Goal: Task Accomplishment & Management: Use online tool/utility

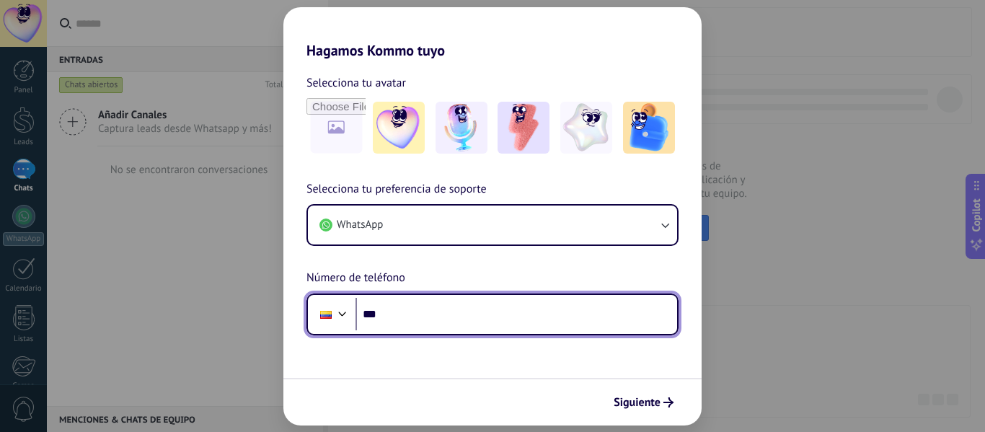
click at [360, 309] on input "***" at bounding box center [515, 314] width 321 height 33
click at [424, 326] on input "***" at bounding box center [515, 314] width 321 height 33
type input "**********"
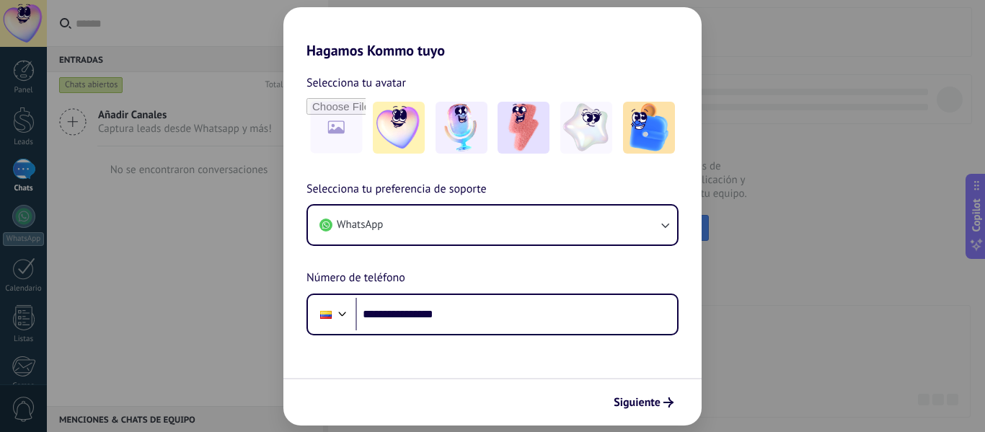
click at [662, 399] on span "Siguiente" at bounding box center [643, 402] width 60 height 10
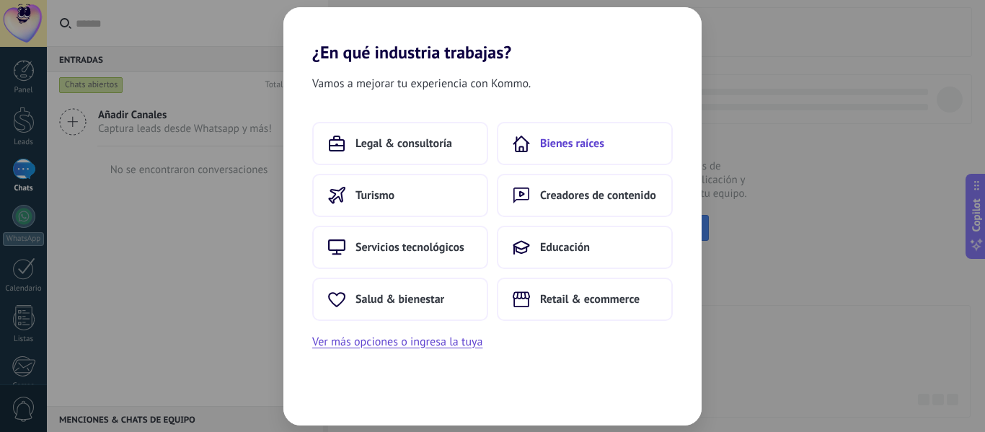
click at [618, 140] on button "Bienes raíces" at bounding box center [585, 143] width 176 height 43
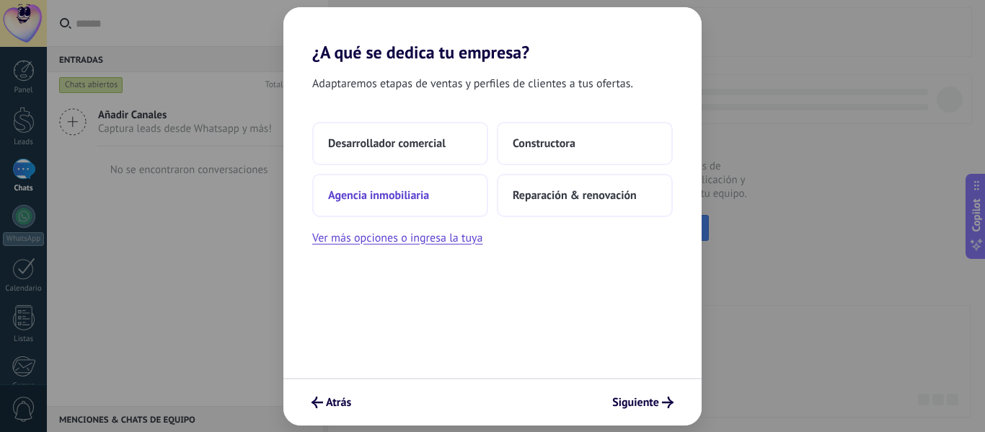
click at [473, 188] on button "Agencia inmobiliaria" at bounding box center [400, 195] width 176 height 43
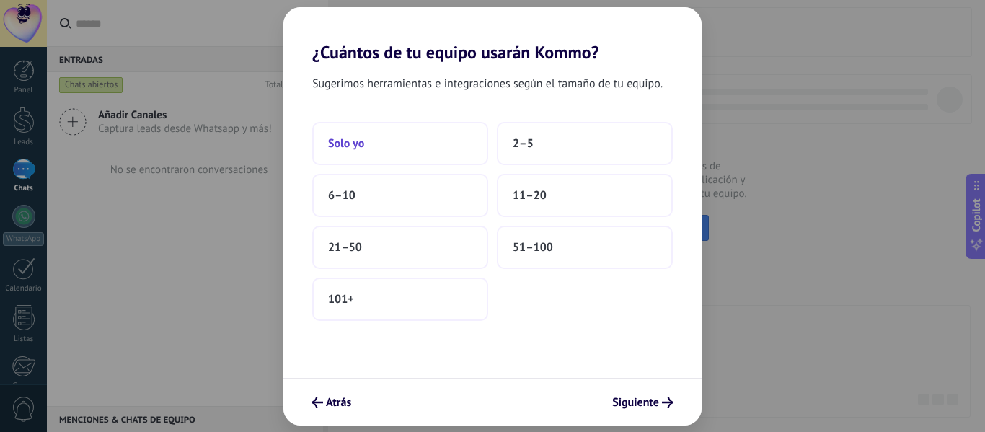
click at [390, 133] on button "Solo yo" at bounding box center [400, 143] width 176 height 43
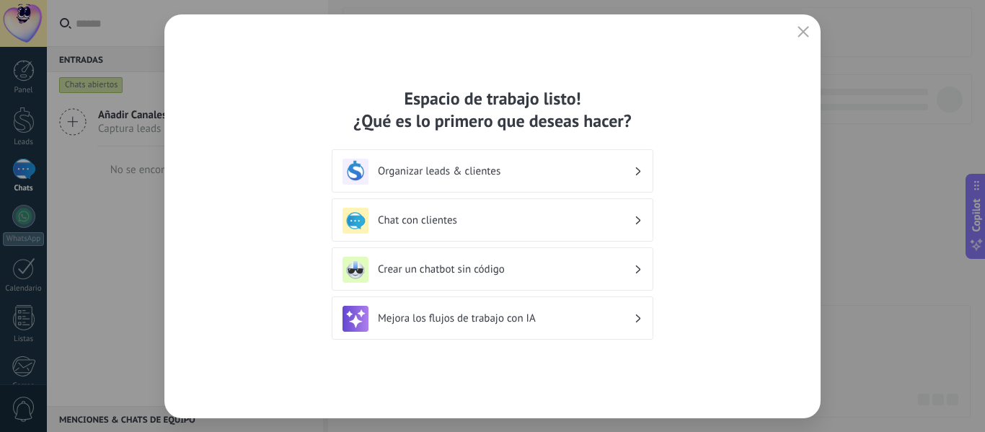
click at [524, 270] on h3 "Crear un chatbot sin código" at bounding box center [506, 269] width 256 height 14
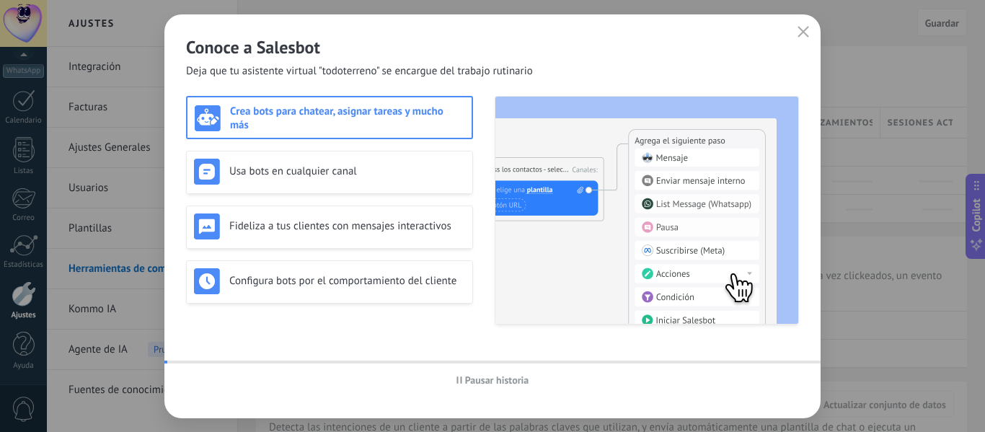
click at [461, 264] on div "Configura bots por el comportamiento del cliente" at bounding box center [329, 281] width 287 height 43
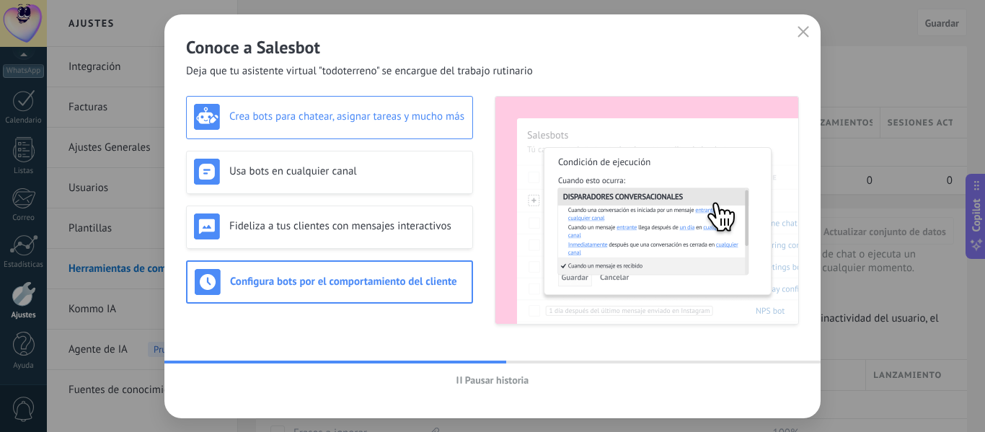
click at [414, 116] on h3 "Crea bots para chatear, asignar tareas y mucho más" at bounding box center [347, 117] width 236 height 14
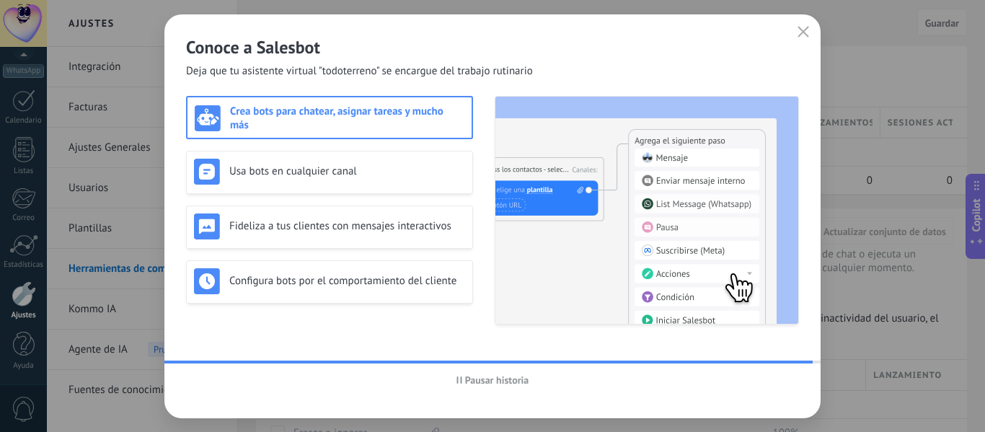
click at [399, 125] on h3 "Crea bots para chatear, asignar tareas y mucho más" at bounding box center [347, 118] width 234 height 27
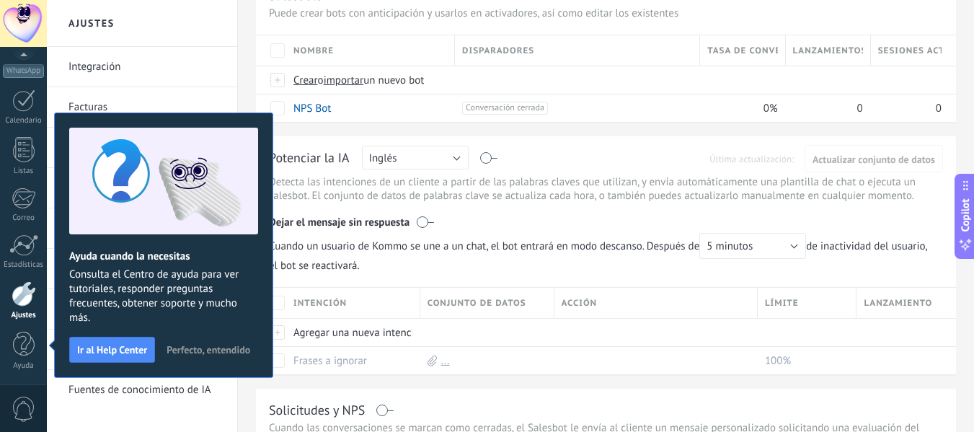
click at [491, 292] on div "Conjunto de datos" at bounding box center [486, 303] width 133 height 30
click at [455, 270] on span "Cuando un usuario de Kommo se une a un chat, el bot entrará en modo descanso. D…" at bounding box center [606, 253] width 674 height 40
click at [218, 89] on link "Facturas" at bounding box center [145, 107] width 154 height 40
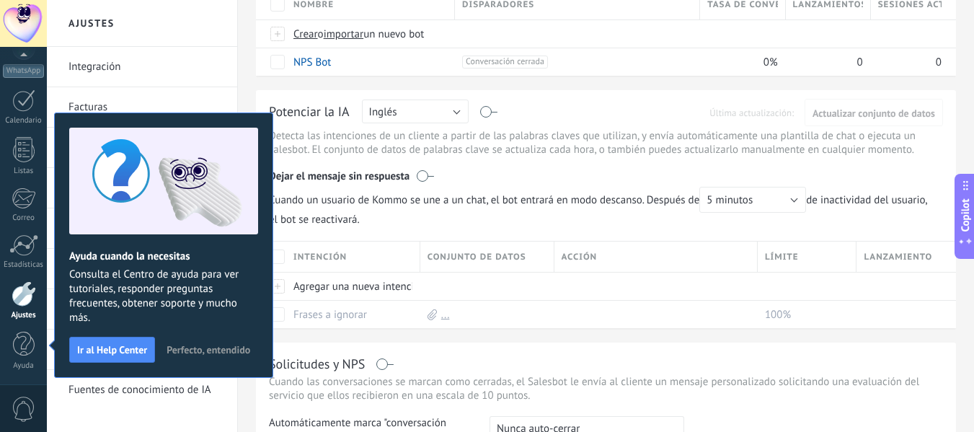
scroll to position [144, 0]
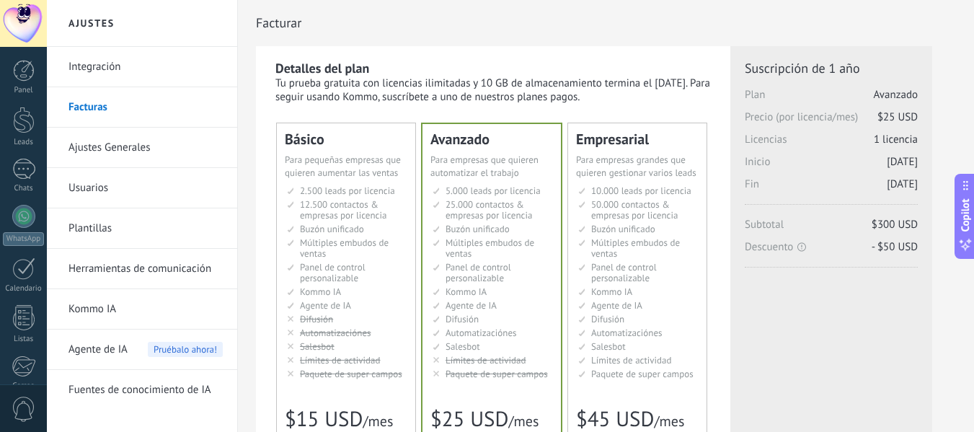
click at [141, 69] on link "Integración" at bounding box center [145, 67] width 154 height 40
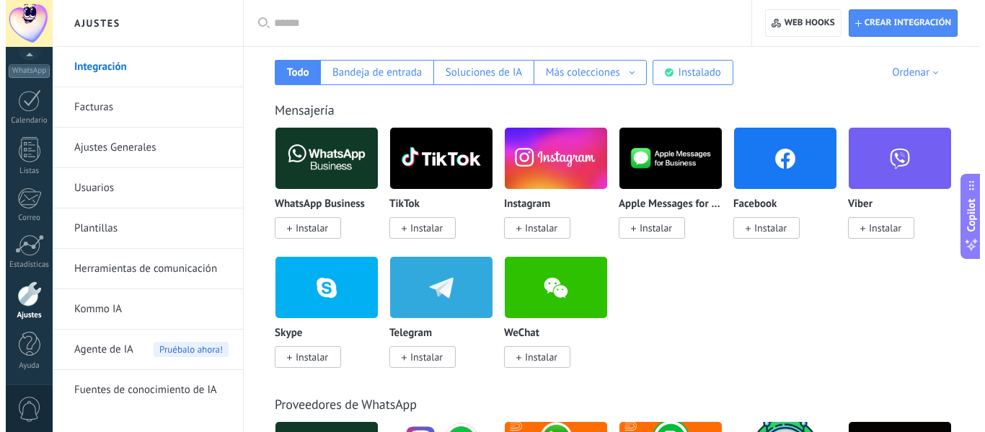
scroll to position [216, 0]
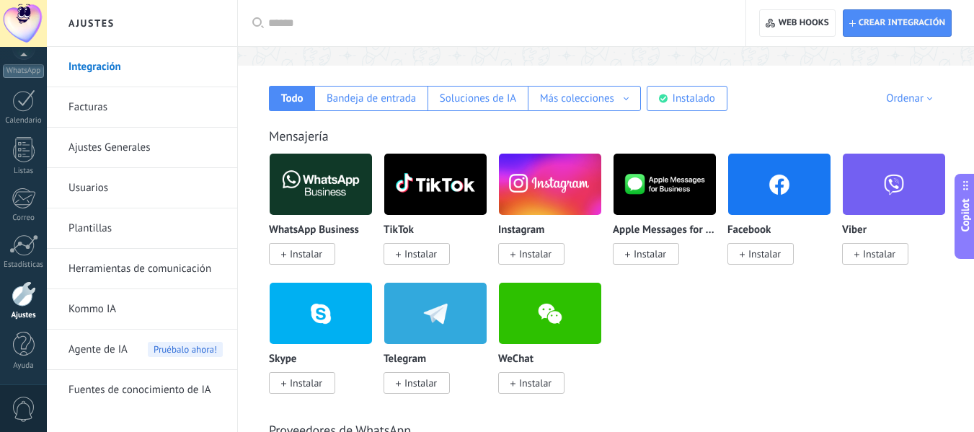
click at [332, 199] on img at bounding box center [321, 184] width 102 height 70
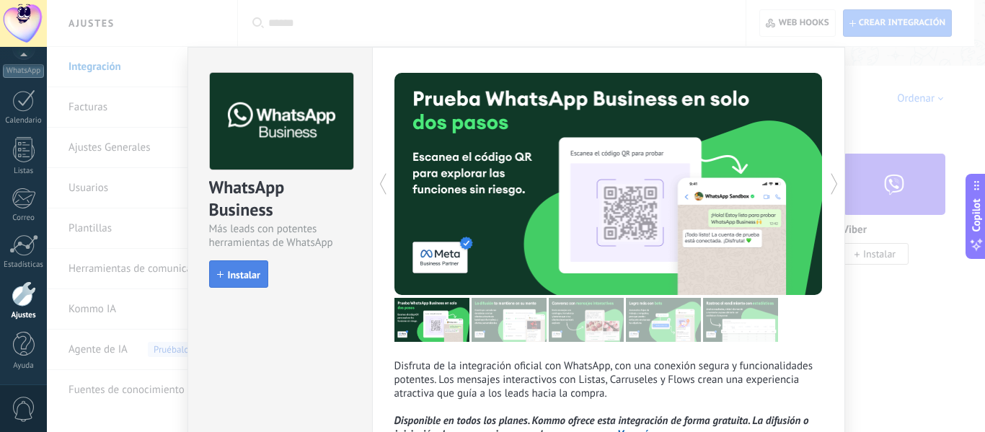
click at [241, 277] on span "Instalar" at bounding box center [244, 275] width 32 height 10
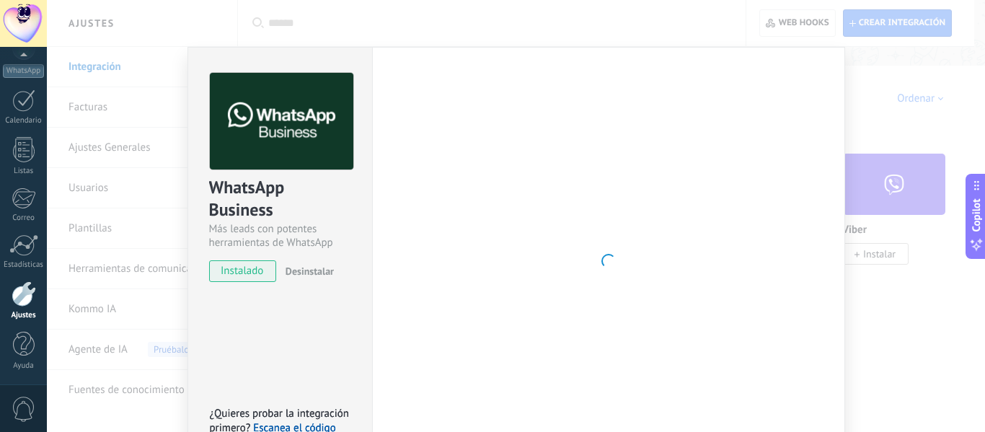
click at [558, 177] on div at bounding box center [608, 261] width 428 height 377
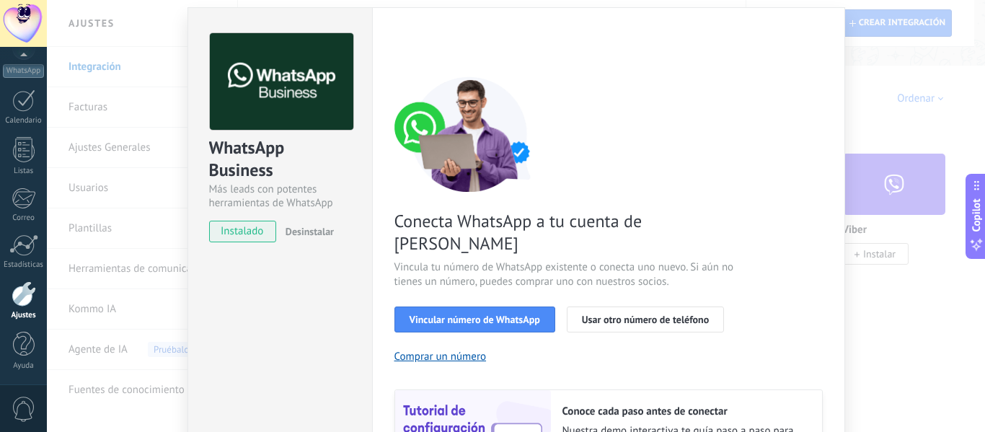
scroll to position [72, 0]
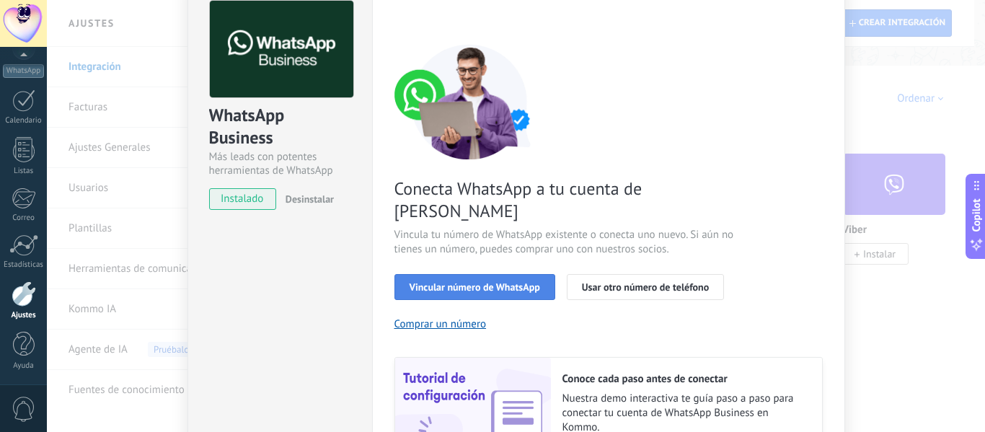
click at [505, 282] on span "Vincular número de WhatsApp" at bounding box center [474, 287] width 130 height 10
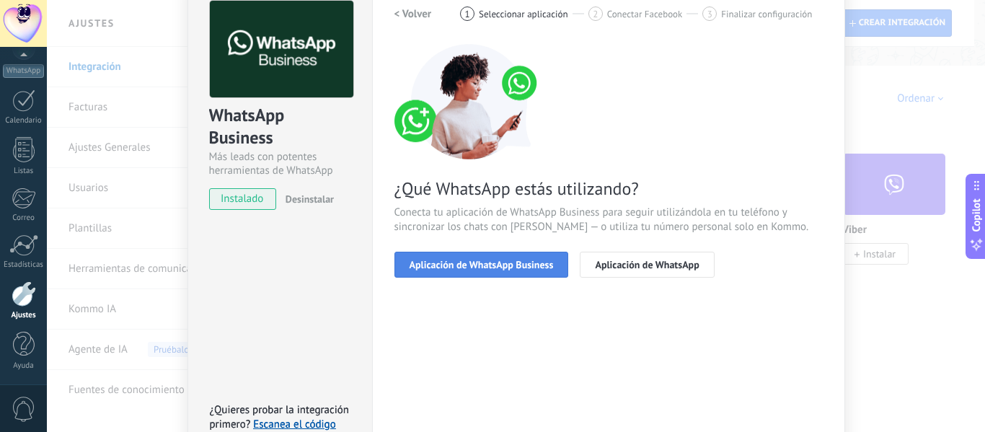
click at [484, 267] on span "Aplicación de WhatsApp Business" at bounding box center [481, 264] width 144 height 10
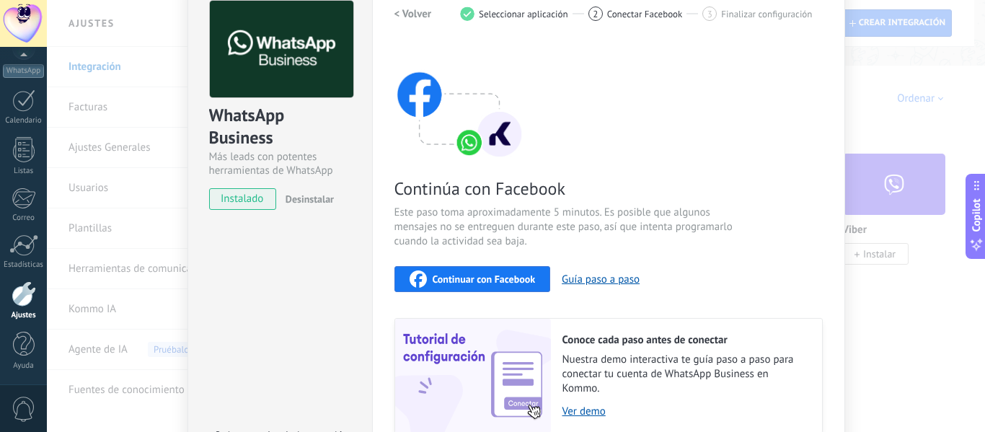
scroll to position [144, 0]
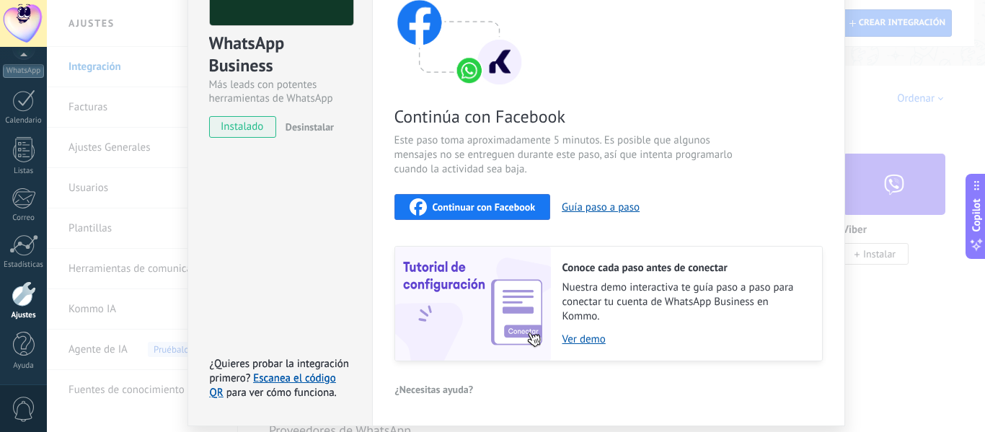
click at [510, 208] on span "Continuar con Facebook" at bounding box center [483, 207] width 103 height 10
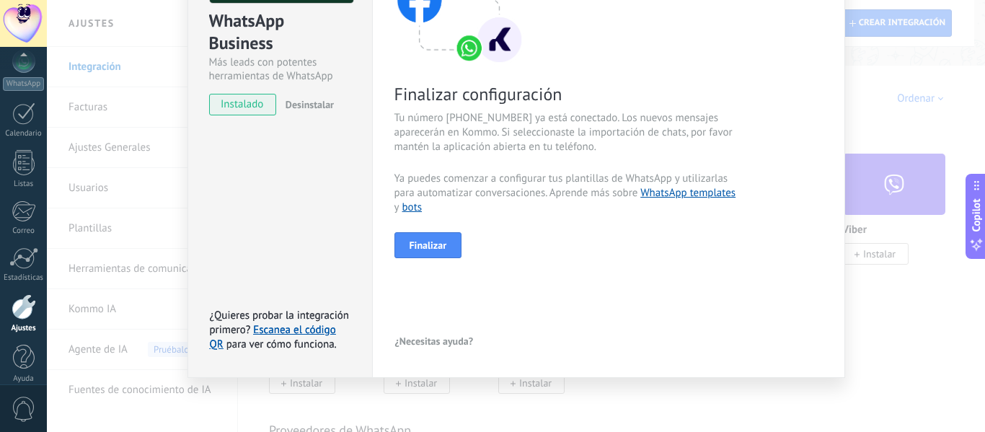
scroll to position [168, 0]
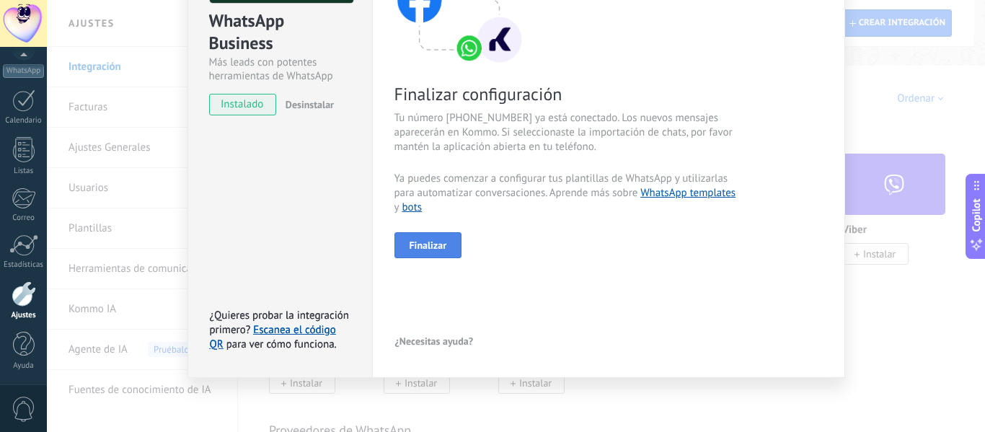
click at [442, 248] on span "Finalizar" at bounding box center [427, 245] width 37 height 10
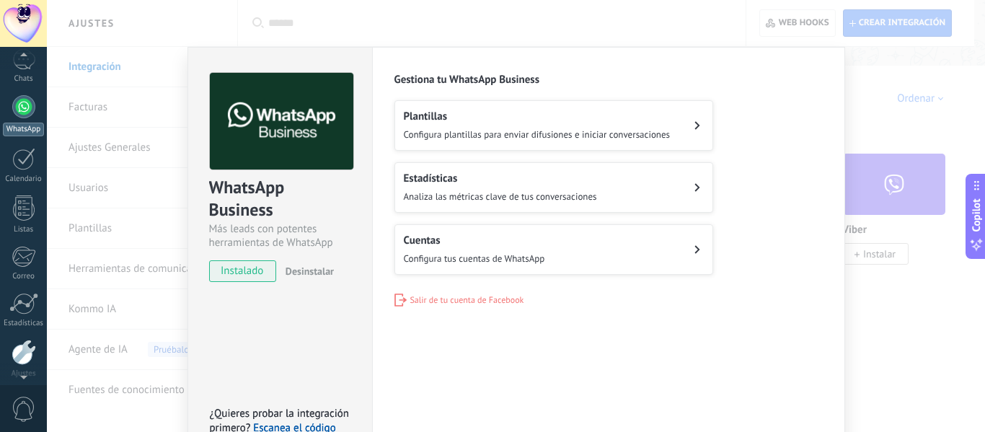
scroll to position [107, 0]
click at [23, 123] on link "WhatsApp" at bounding box center [23, 117] width 47 height 41
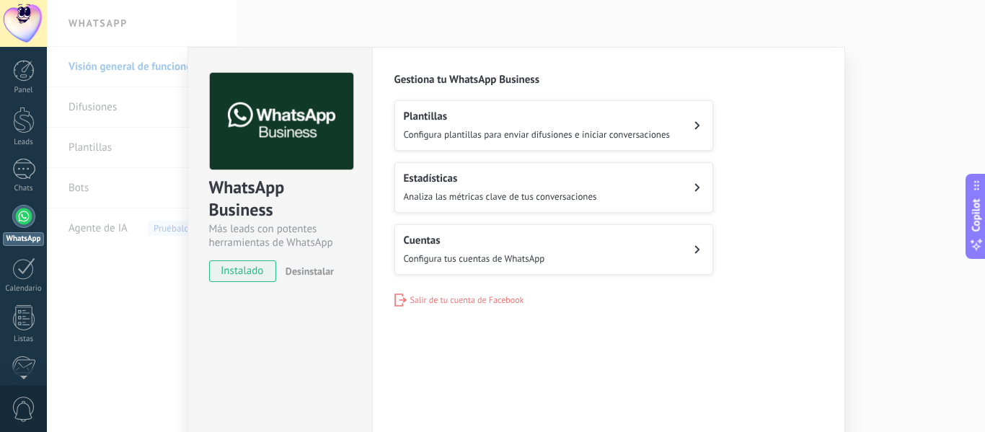
click at [604, 131] on span "Configura plantillas para enviar difusiones e iniciar conversaciones" at bounding box center [537, 134] width 267 height 12
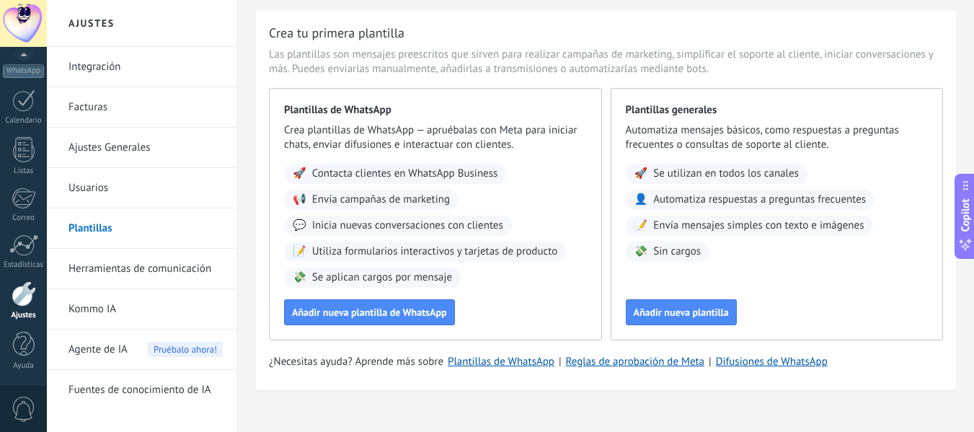
scroll to position [55, 0]
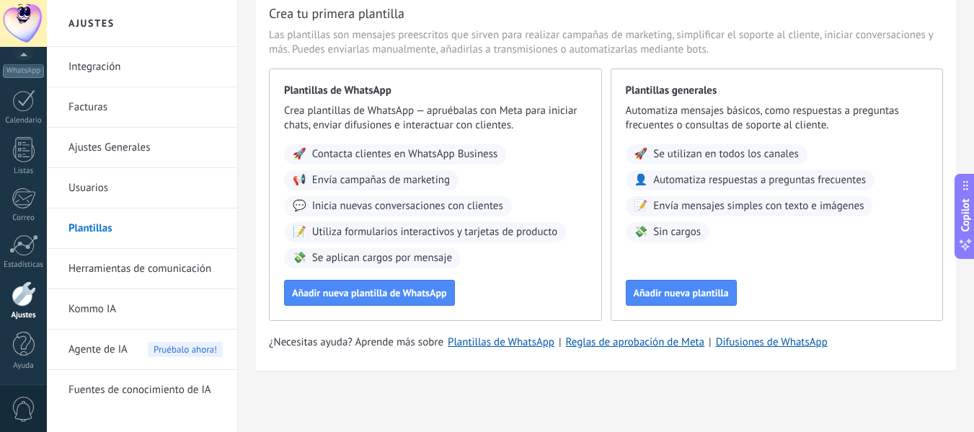
click at [156, 269] on link "Herramientas de comunicación" at bounding box center [145, 269] width 154 height 40
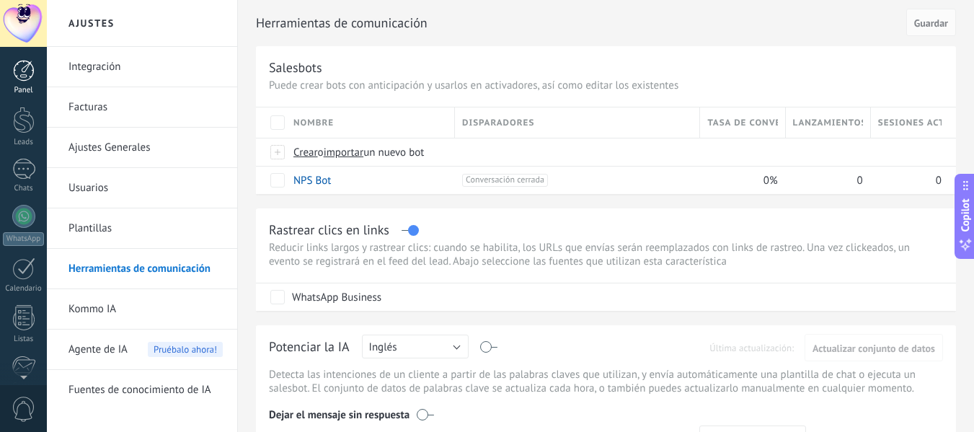
click at [34, 76] on div at bounding box center [24, 71] width 22 height 22
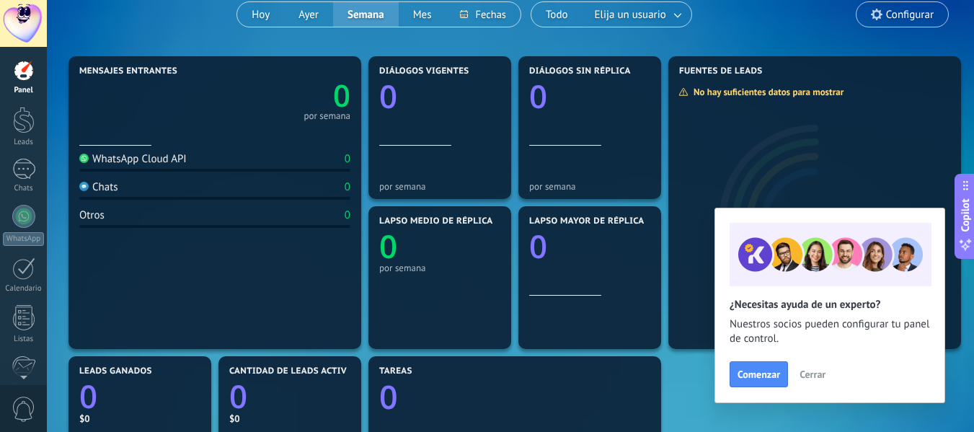
scroll to position [112, 0]
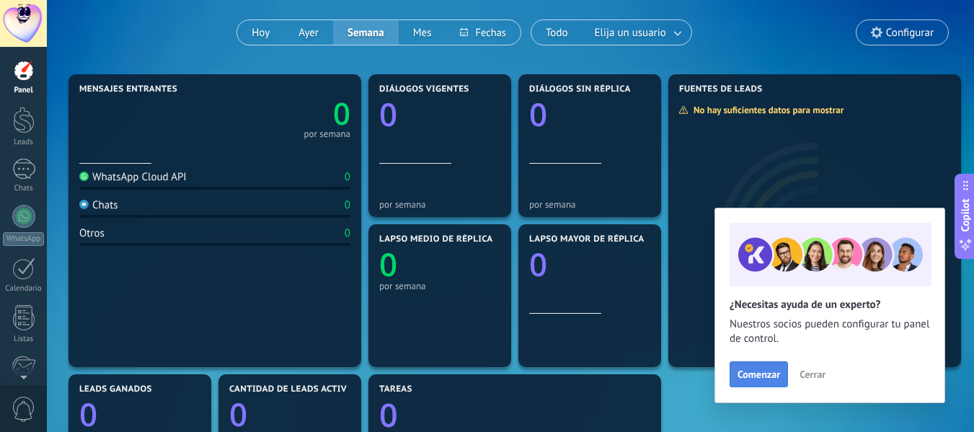
click at [763, 381] on button "Comenzar" at bounding box center [758, 374] width 58 height 26
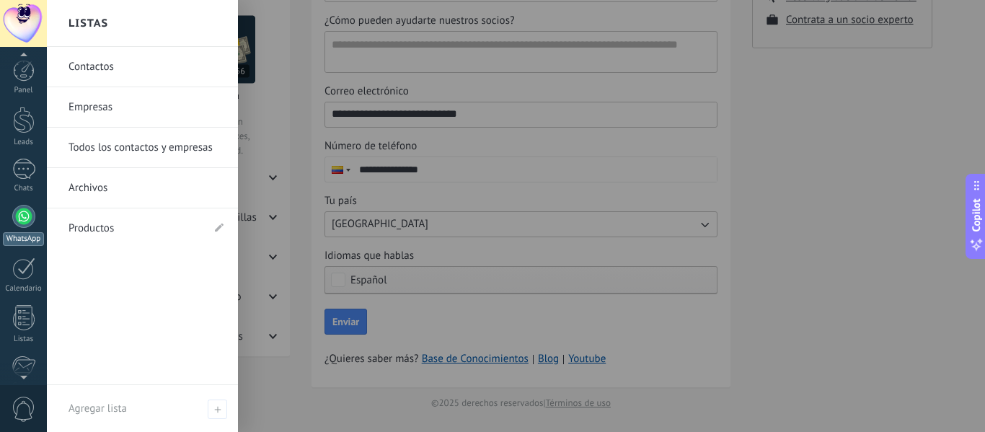
click at [17, 214] on div at bounding box center [23, 216] width 23 height 23
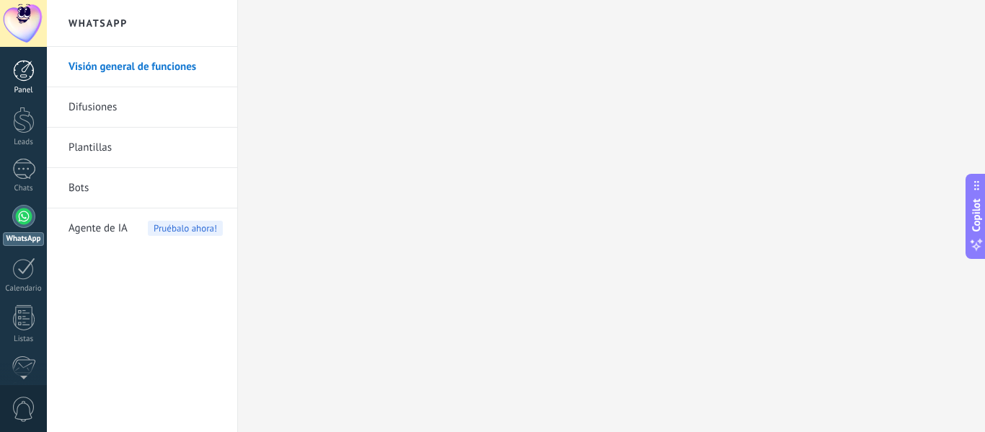
click at [35, 71] on link "Panel" at bounding box center [23, 77] width 47 height 35
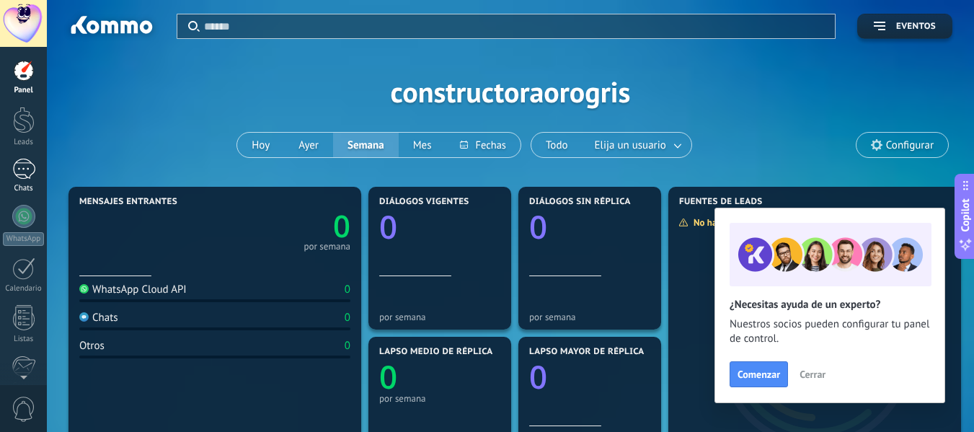
click at [22, 166] on div at bounding box center [23, 169] width 23 height 21
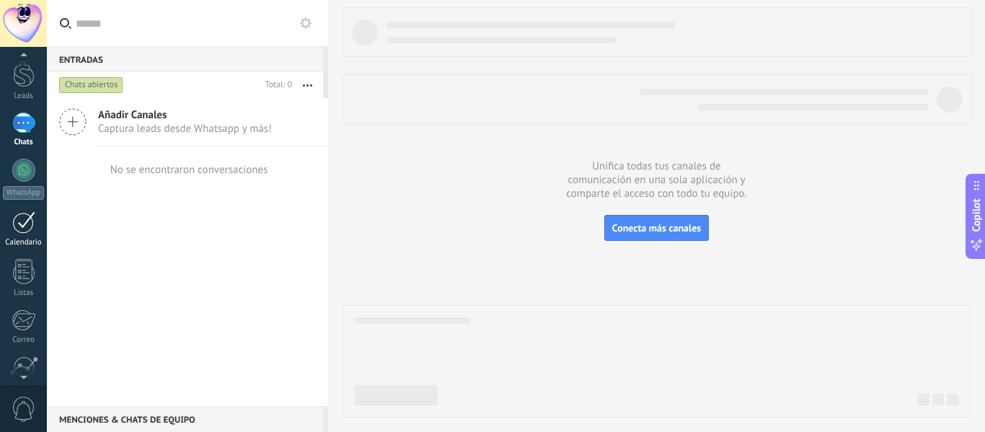
scroll to position [72, 0]
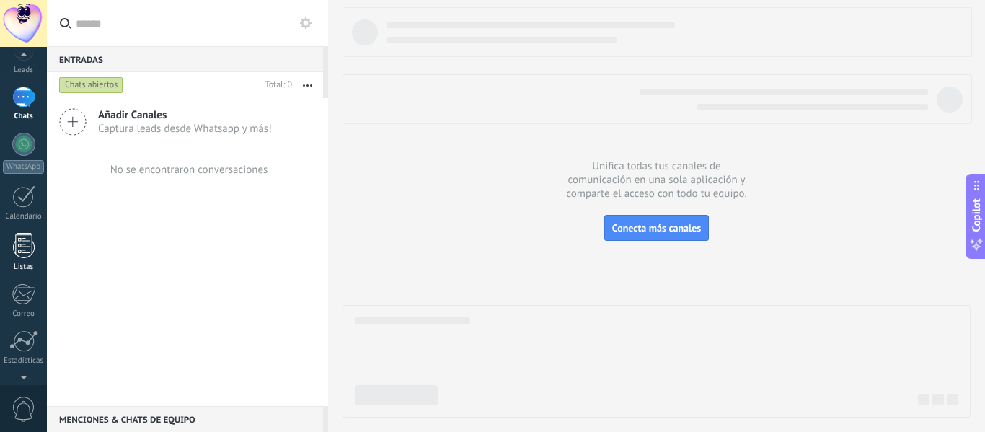
click at [17, 239] on div at bounding box center [24, 245] width 22 height 25
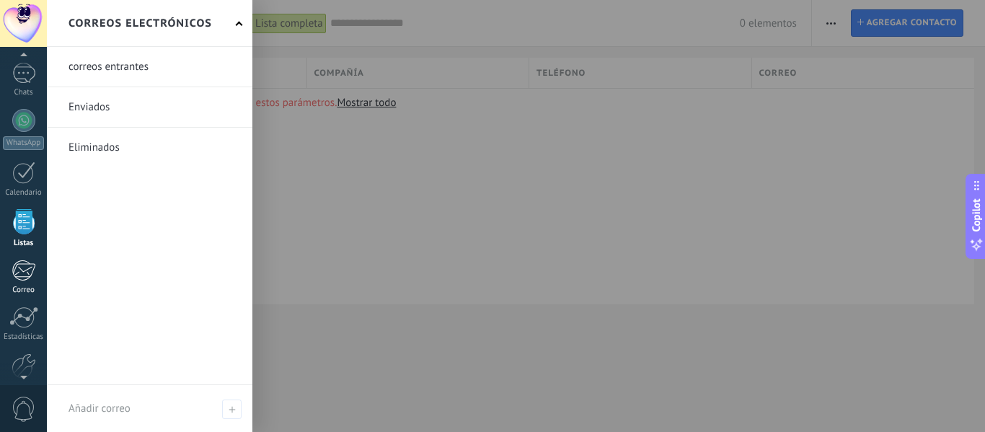
scroll to position [168, 0]
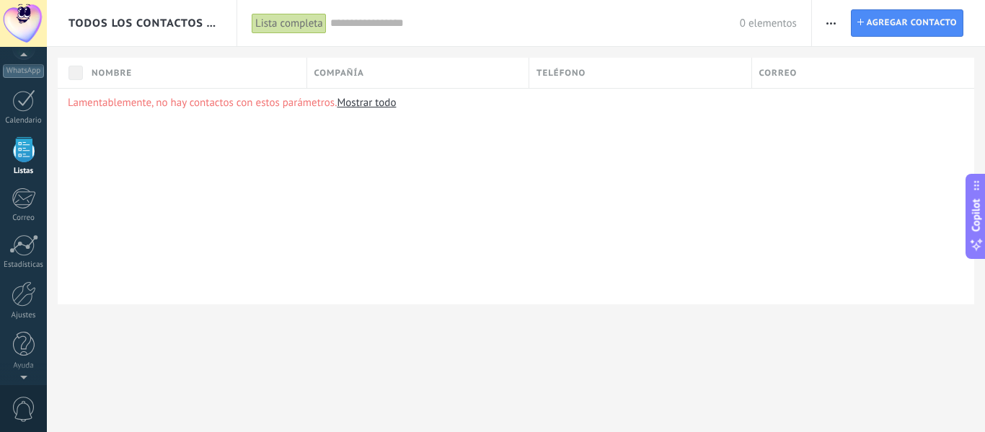
drag, startPoint x: 30, startPoint y: 293, endPoint x: 468, endPoint y: 262, distance: 439.3
click at [468, 262] on div "Lamentablemente, no hay contactos con estos parámetros. Mostrar todo" at bounding box center [516, 196] width 916 height 216
click at [817, 29] on div "Imprimir Agregar una compañía Exportar Importar Procesos empresariales Buscar d…" at bounding box center [898, 23] width 173 height 46
click at [833, 25] on span "button" at bounding box center [830, 22] width 9 height 27
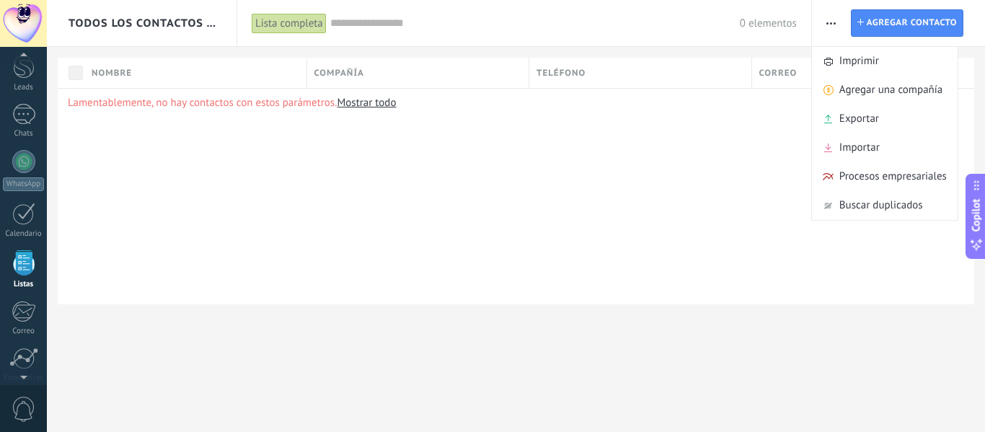
scroll to position [0, 0]
click at [31, 178] on div at bounding box center [23, 169] width 23 height 21
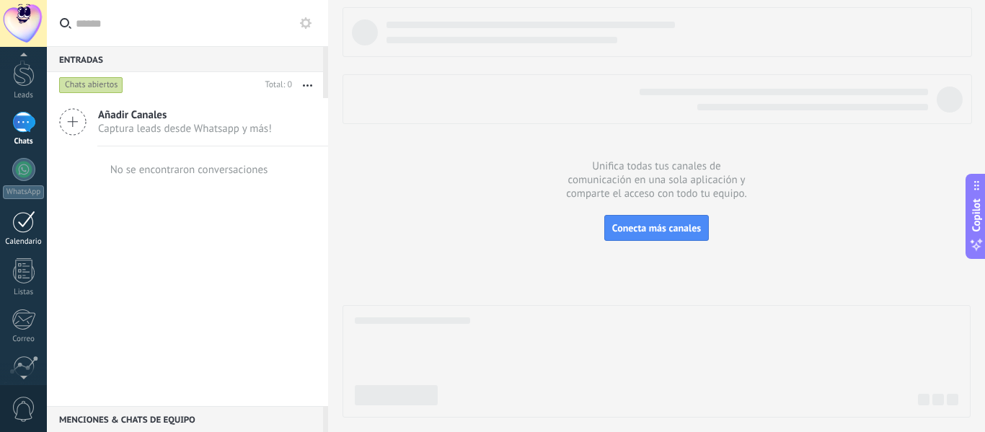
scroll to position [72, 0]
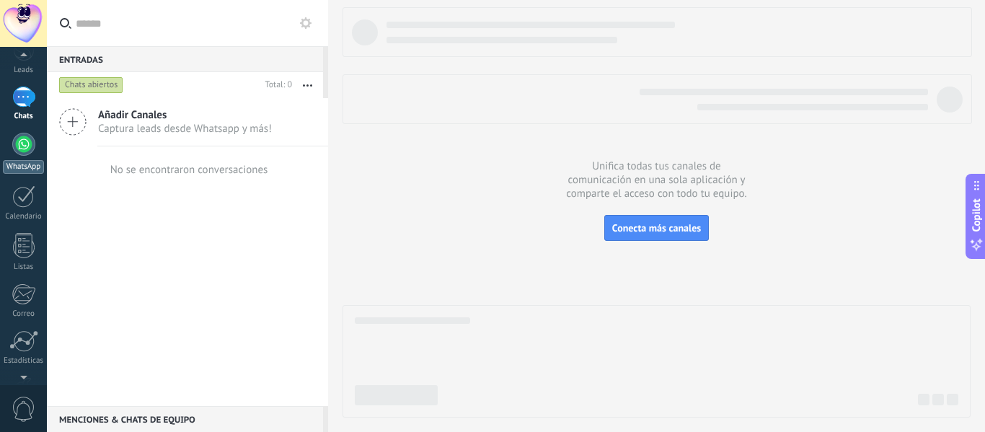
click at [27, 143] on div at bounding box center [23, 144] width 23 height 23
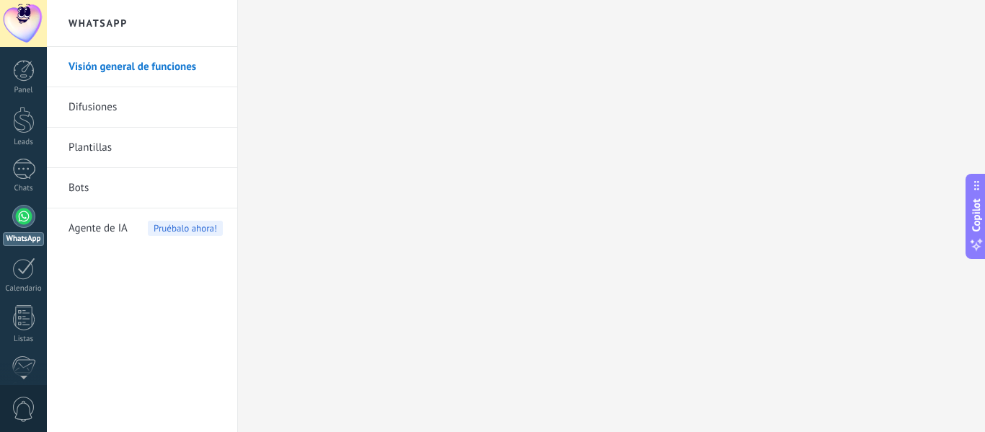
click at [15, 12] on div at bounding box center [23, 23] width 47 height 47
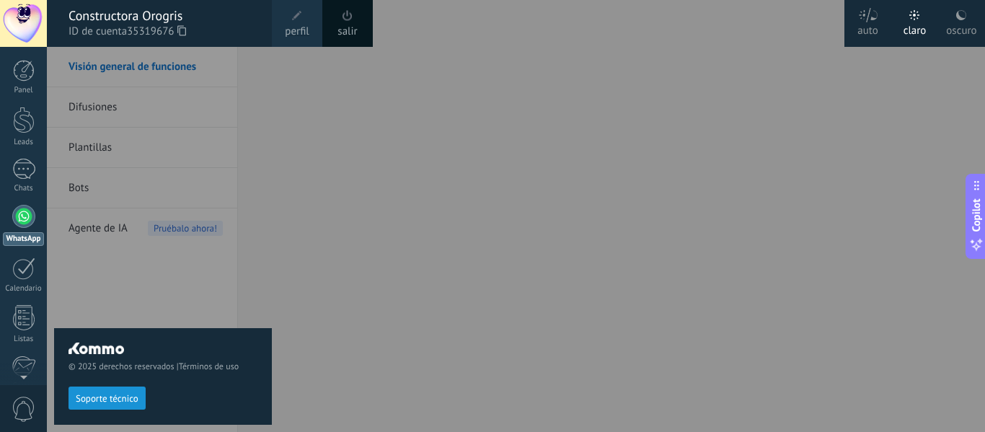
click at [287, 24] on span "perfil" at bounding box center [297, 32] width 24 height 16
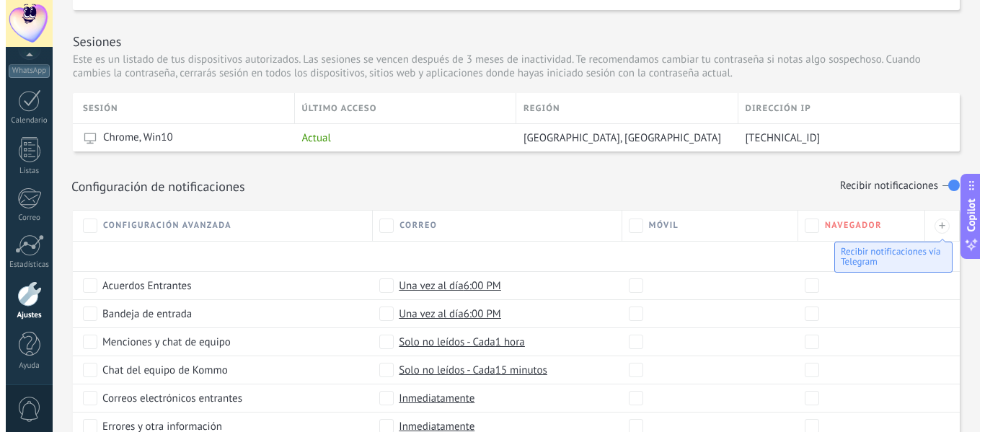
scroll to position [455, 0]
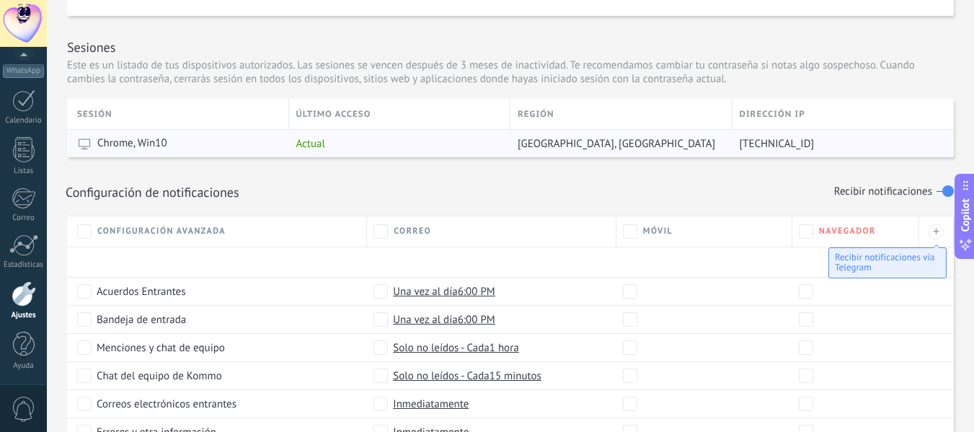
click at [158, 138] on span "Chrome, Win10" at bounding box center [132, 143] width 70 height 14
click at [86, 147] on icon at bounding box center [84, 143] width 14 height 14
click at [81, 144] on icon at bounding box center [84, 143] width 14 height 14
click at [558, 142] on span "Dallas, United States" at bounding box center [615, 144] width 197 height 14
drag, startPoint x: 613, startPoint y: 144, endPoint x: 218, endPoint y: 144, distance: 395.7
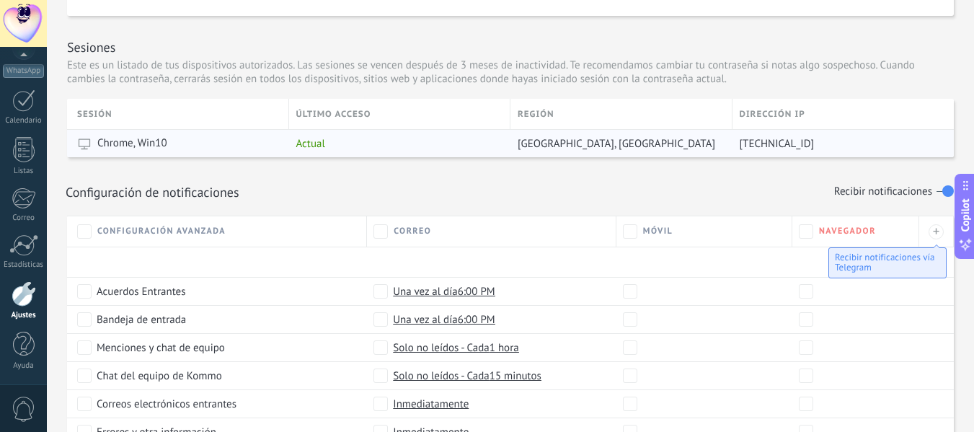
click at [228, 144] on div "Chrome, Win10 Actual Dallas, United States 95.173.216.111" at bounding box center [510, 143] width 887 height 28
click at [303, 147] on span "Actual" at bounding box center [310, 144] width 29 height 14
click at [308, 145] on span "Actual" at bounding box center [310, 144] width 29 height 14
click at [330, 131] on div "Actual" at bounding box center [396, 143] width 215 height 27
click at [112, 133] on div "Chrome, Win10" at bounding box center [179, 143] width 205 height 27
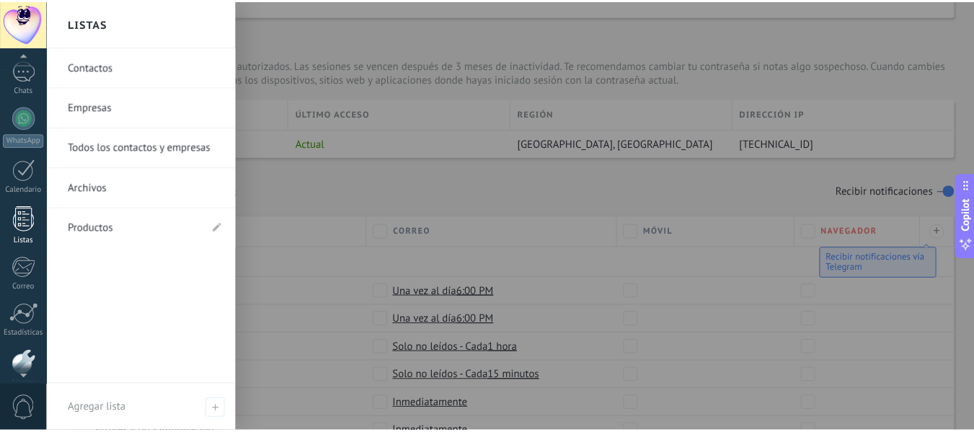
scroll to position [0, 0]
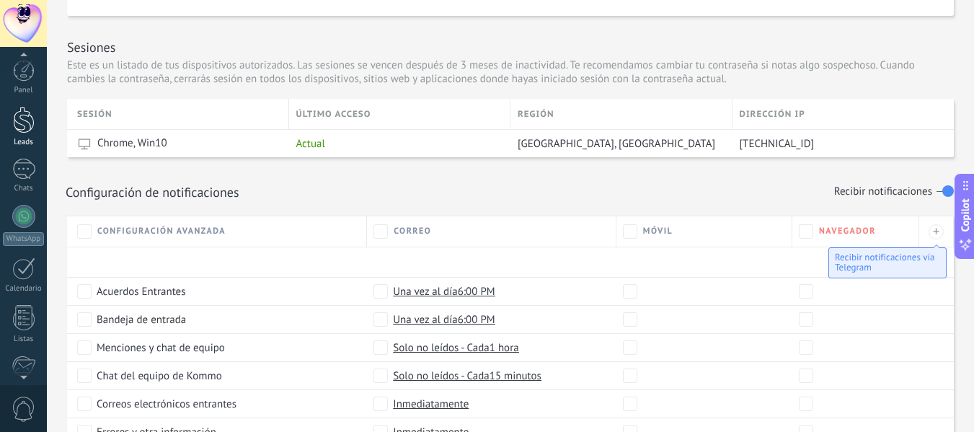
click at [22, 119] on div at bounding box center [24, 120] width 22 height 27
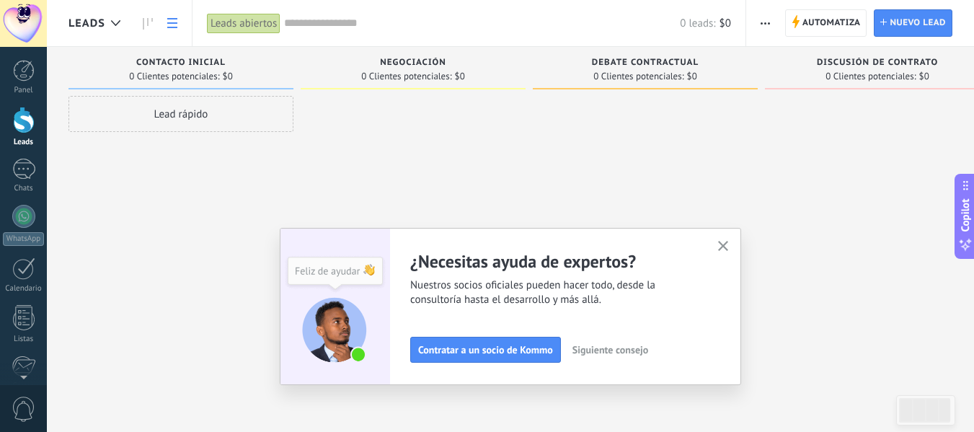
click at [172, 27] on use at bounding box center [172, 23] width 10 height 10
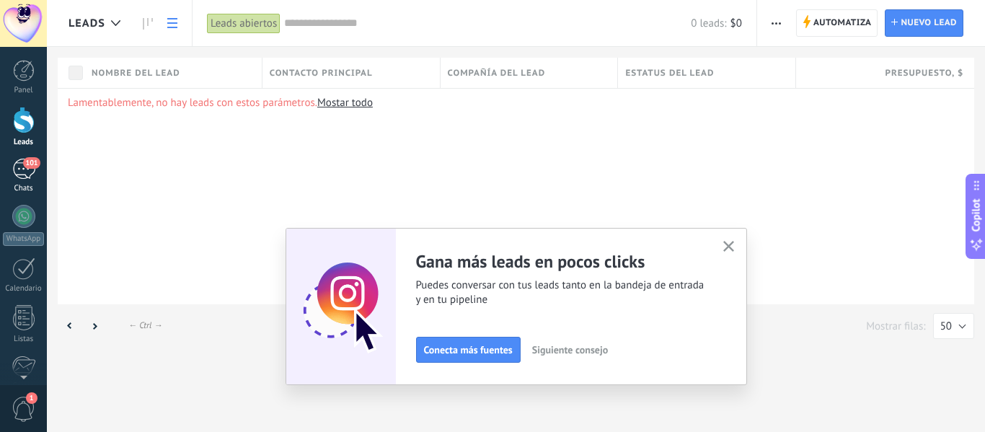
click at [31, 168] on span "101" at bounding box center [31, 163] width 17 height 12
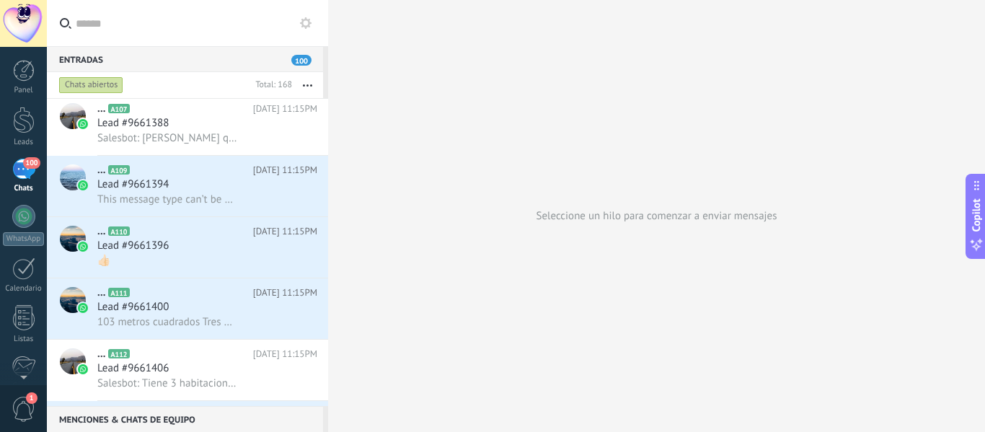
scroll to position [361, 0]
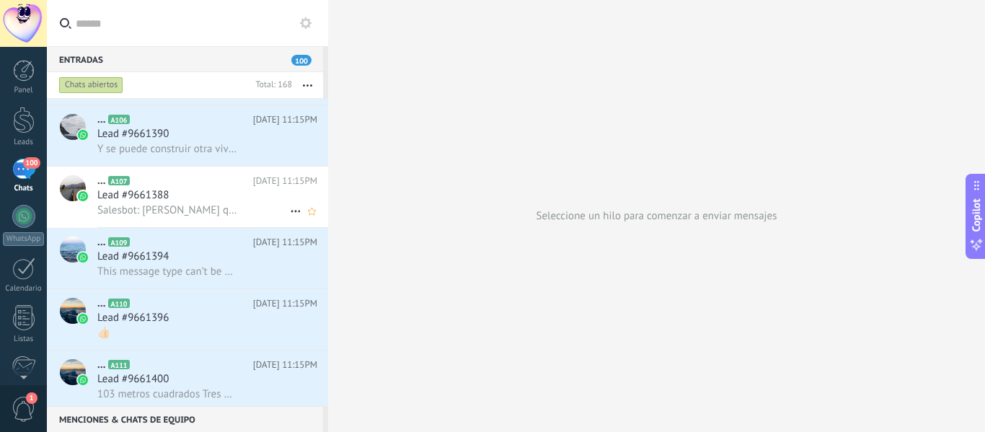
click at [213, 182] on h2 "... A107" at bounding box center [175, 181] width 156 height 14
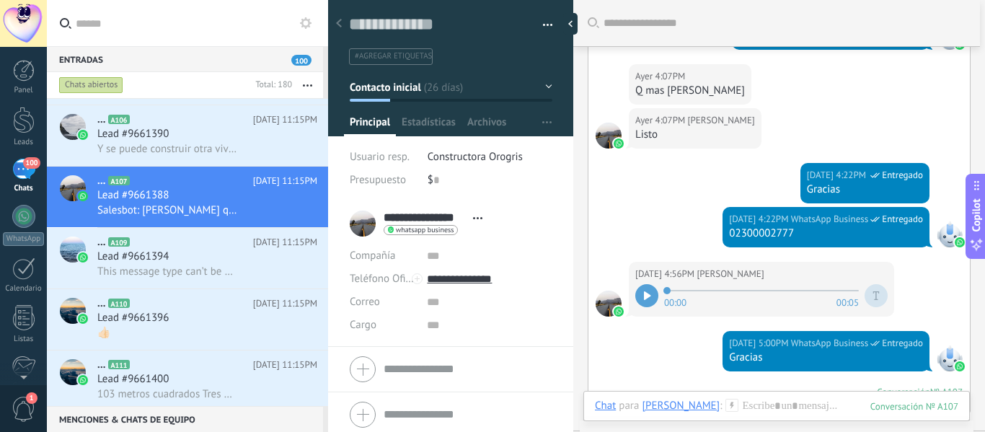
scroll to position [1540, 0]
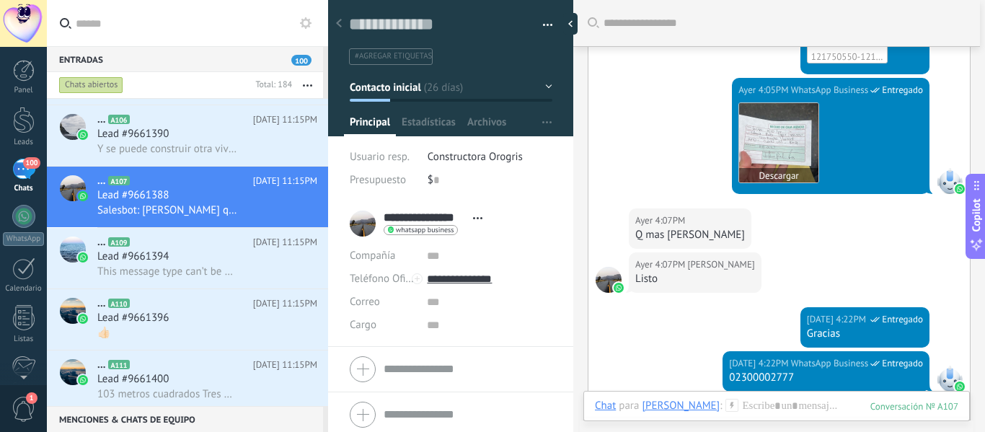
click at [764, 182] on img at bounding box center [778, 142] width 79 height 79
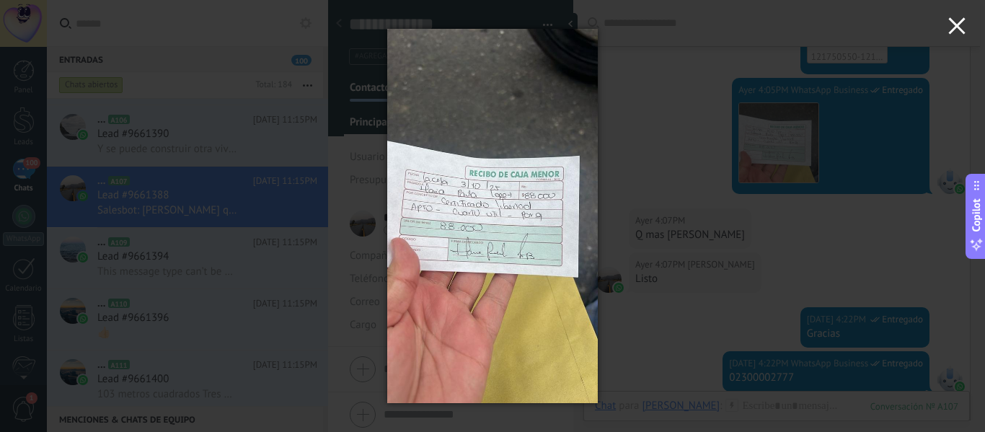
click at [956, 22] on icon "button" at bounding box center [956, 25] width 17 height 17
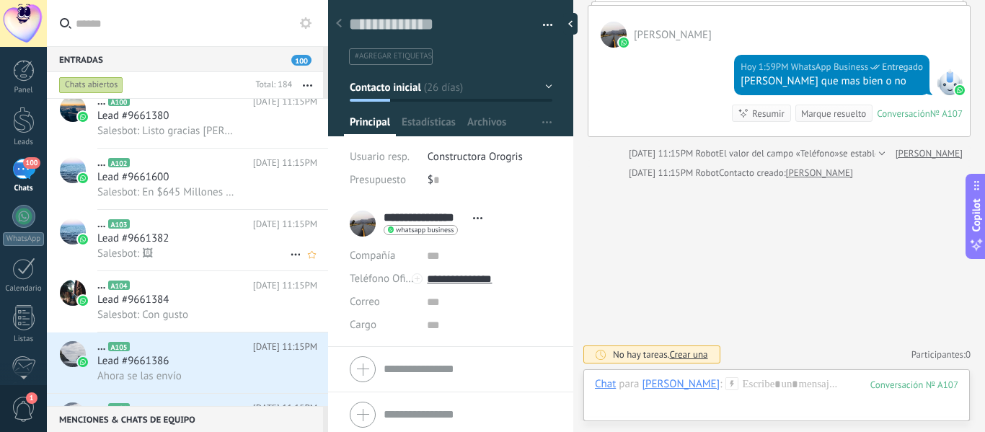
scroll to position [0, 0]
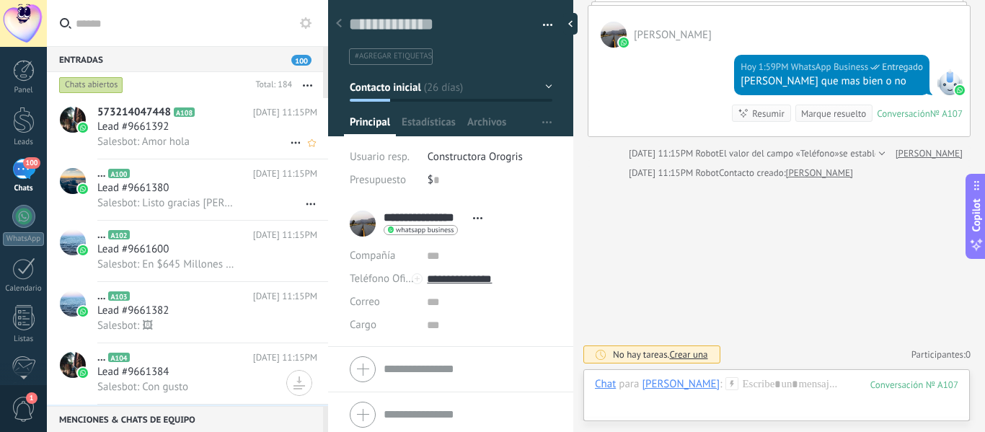
click at [152, 120] on span "Lead #9661392" at bounding box center [132, 127] width 71 height 14
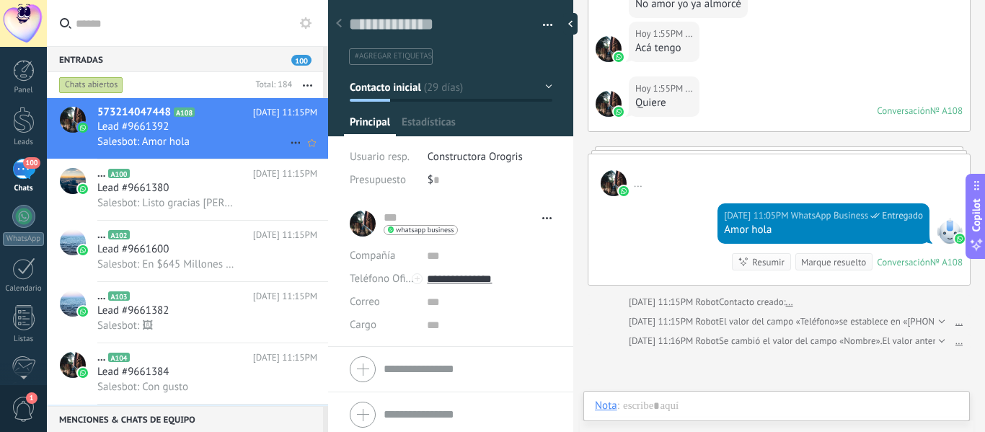
scroll to position [22, 0]
click at [612, 179] on div at bounding box center [613, 183] width 26 height 26
click at [607, 97] on div at bounding box center [608, 104] width 26 height 26
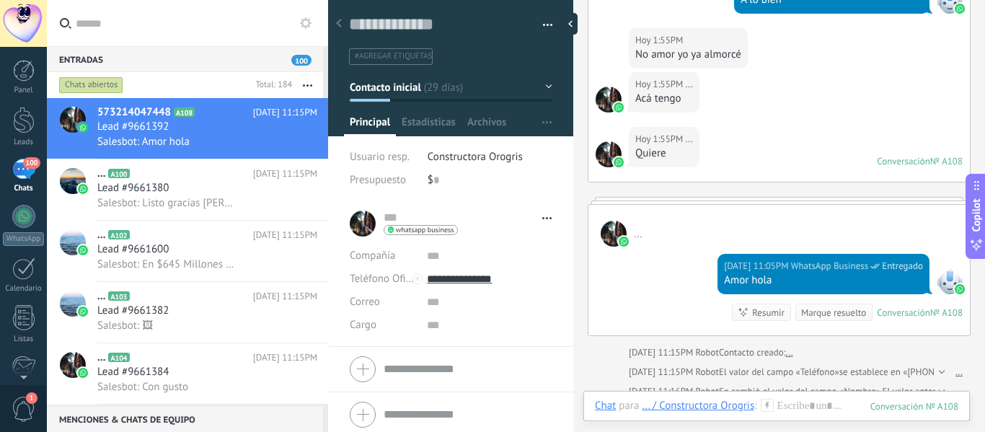
scroll to position [484, 0]
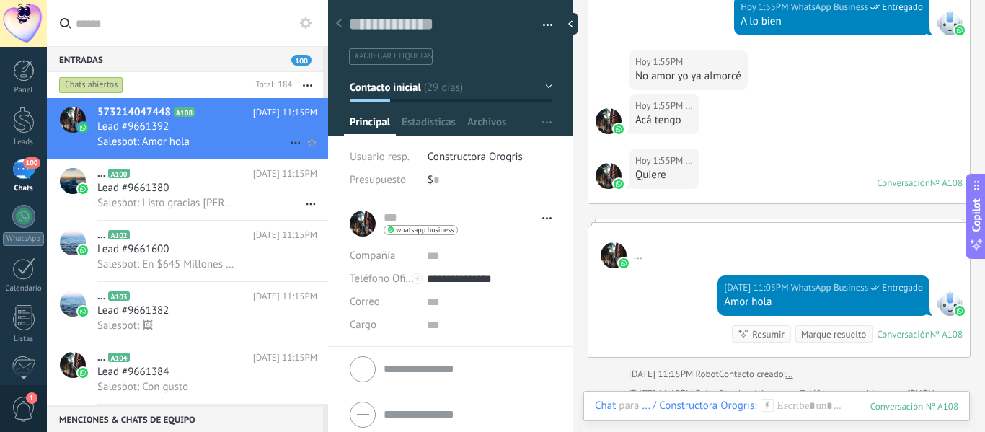
click at [136, 133] on span "Lead #9661392" at bounding box center [132, 127] width 71 height 14
click at [68, 121] on div at bounding box center [73, 120] width 26 height 26
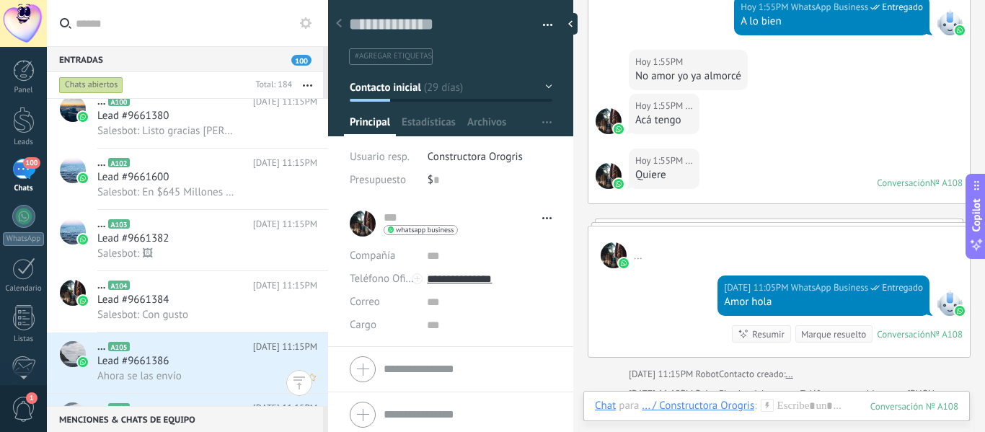
scroll to position [0, 0]
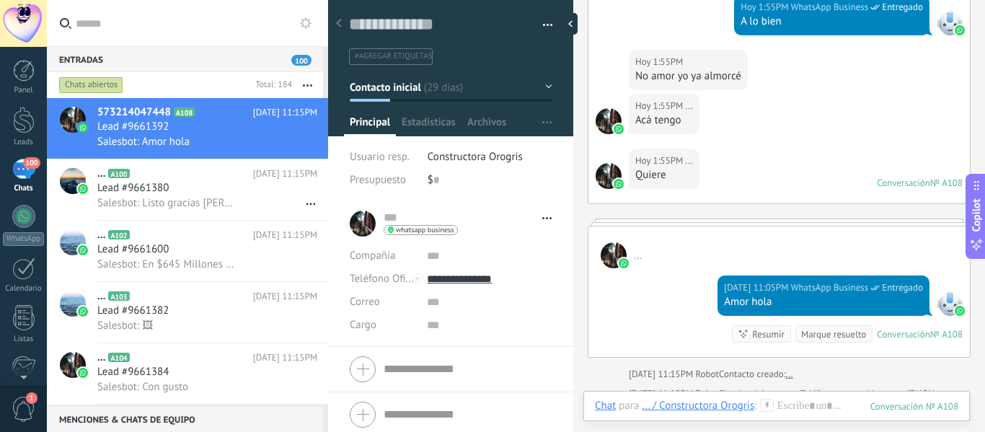
click at [357, 228] on div "... ... Abrir detalle Copie el nombre Desatar Contacto principal" at bounding box center [451, 223] width 202 height 36
click at [802, 226] on div "..." at bounding box center [778, 247] width 381 height 42
click at [108, 240] on h2 "... A102" at bounding box center [175, 235] width 156 height 14
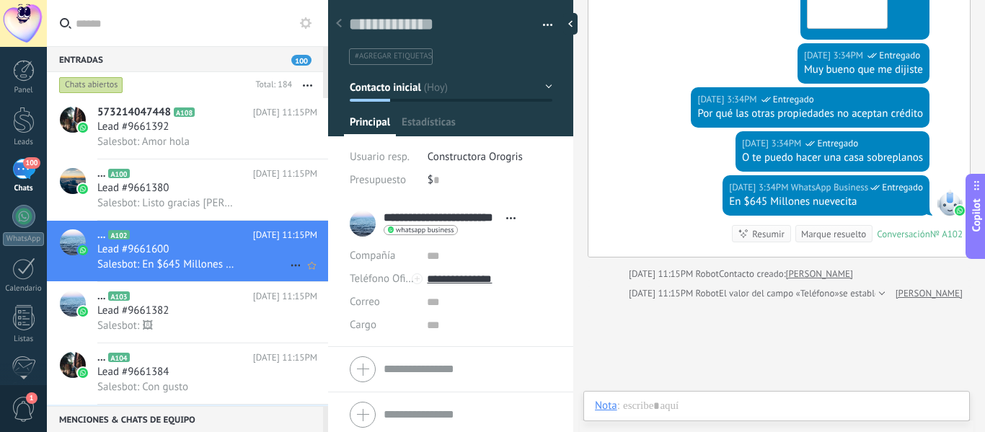
scroll to position [22, 0]
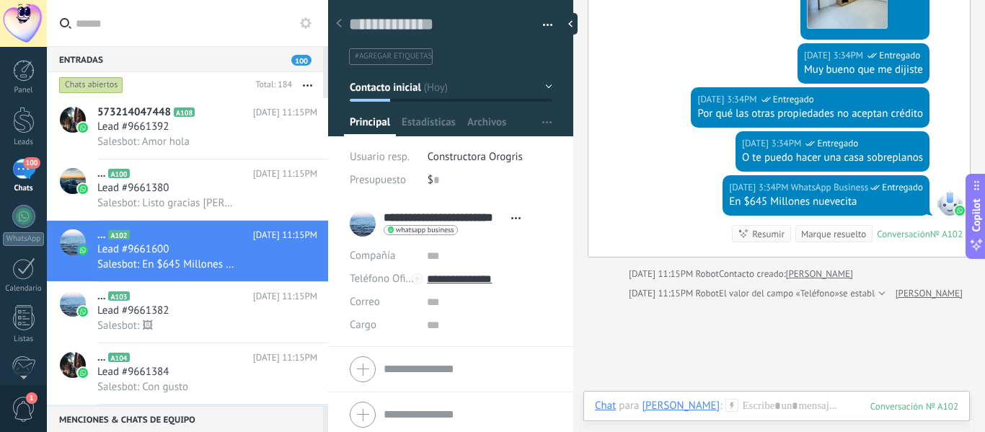
click at [364, 224] on div "**********" at bounding box center [439, 223] width 178 height 36
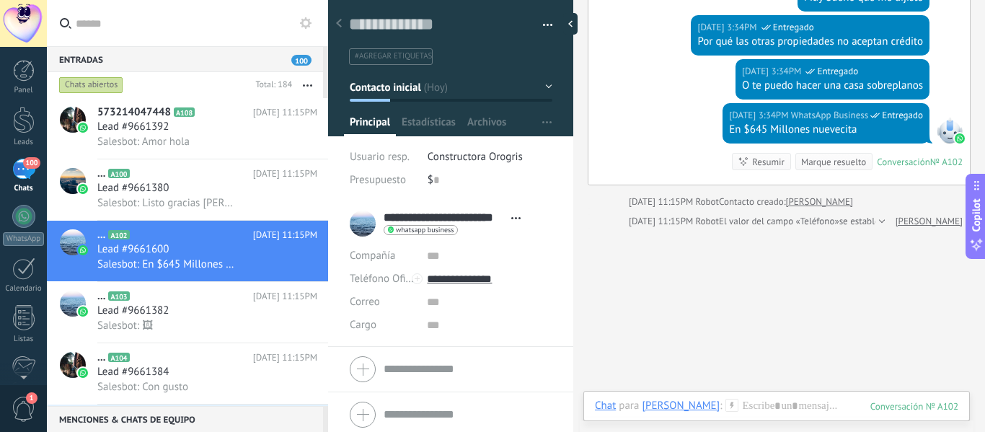
scroll to position [809, 0]
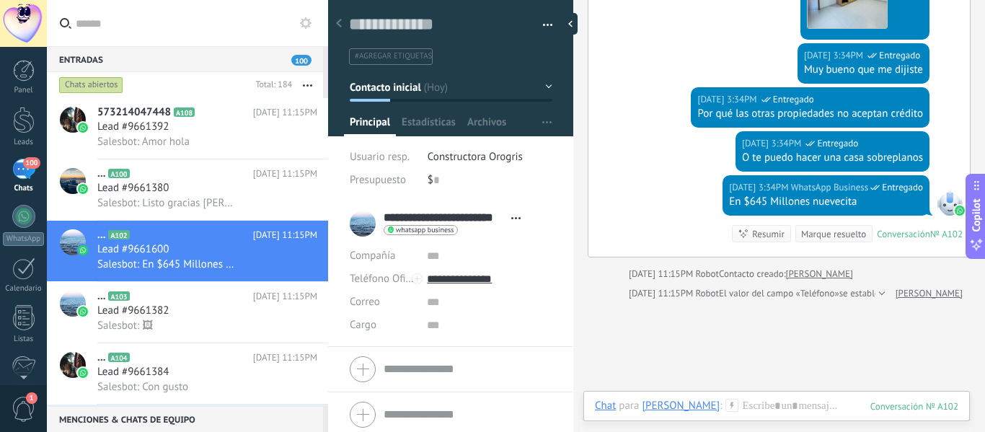
click at [941, 205] on div at bounding box center [949, 203] width 26 height 26
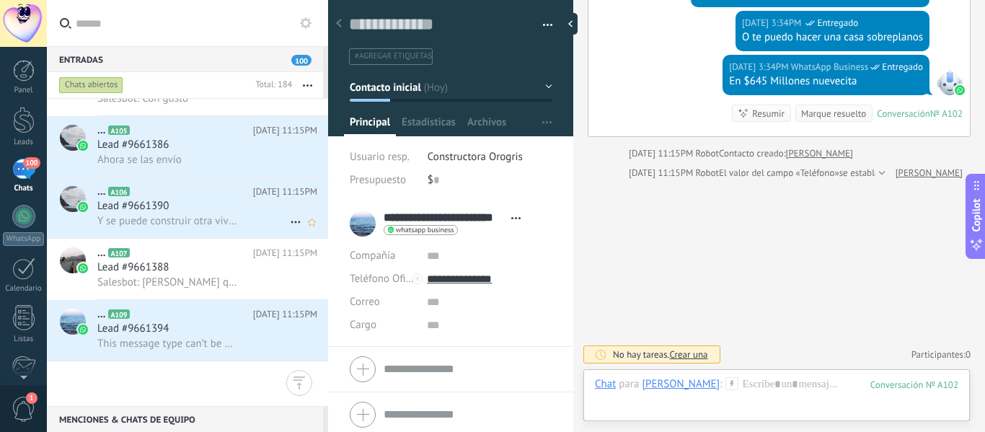
scroll to position [1, 0]
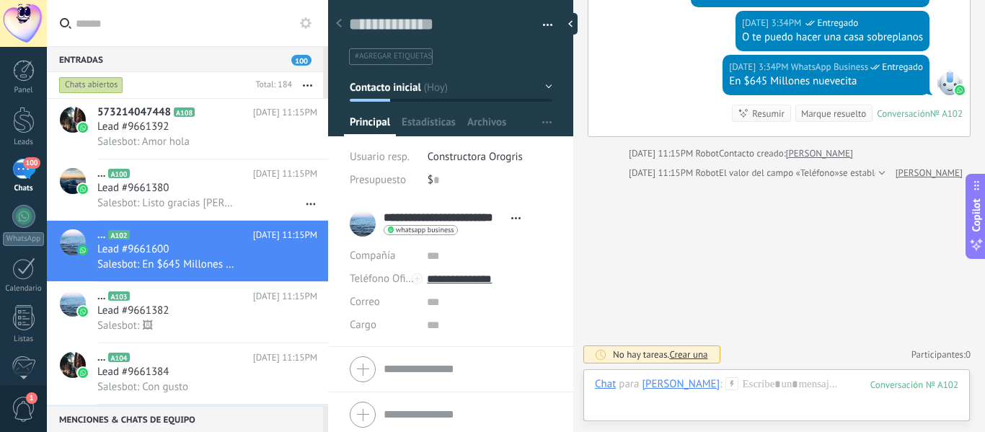
click at [314, 17] on label at bounding box center [187, 23] width 281 height 47
click at [314, 17] on input "text" at bounding box center [196, 23] width 241 height 46
click at [307, 25] on use at bounding box center [306, 23] width 12 height 12
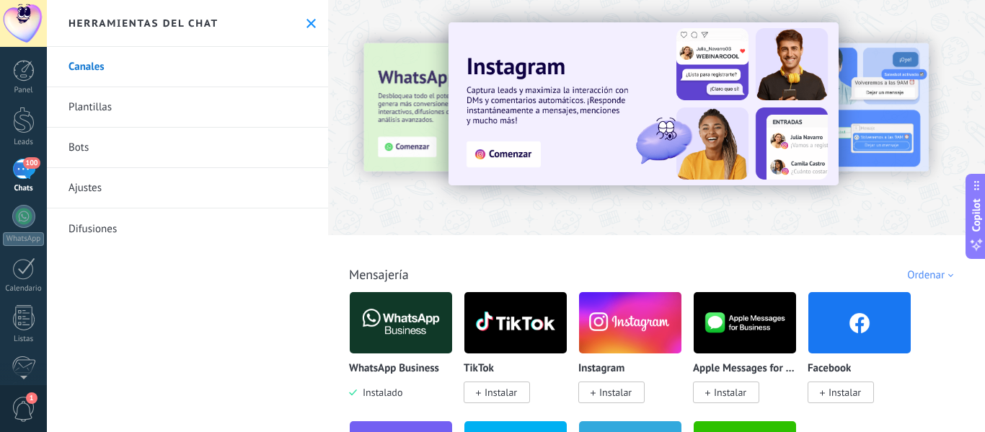
click at [176, 130] on link "Bots" at bounding box center [187, 148] width 281 height 40
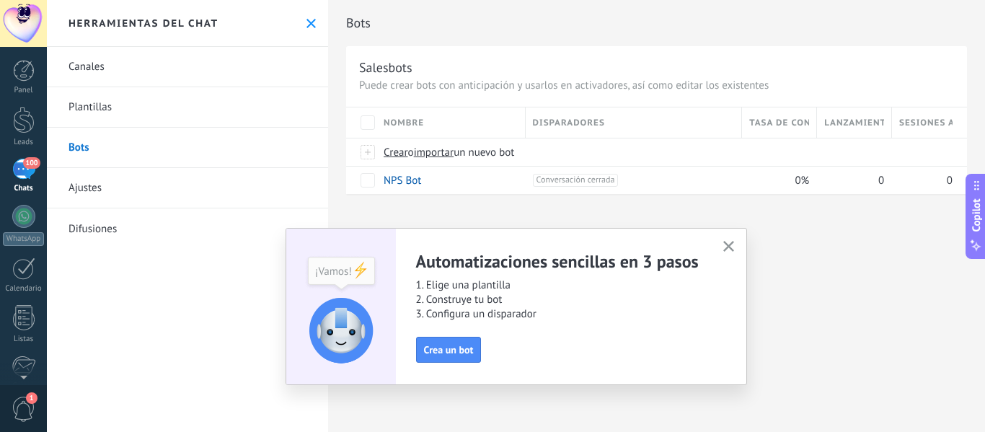
click at [969, 235] on div "Copilot" at bounding box center [976, 215] width 15 height 73
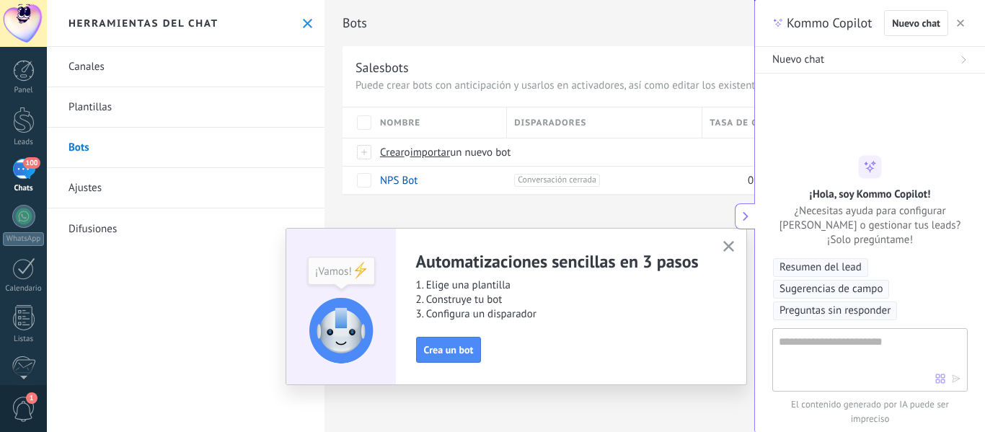
type textarea "**********"
click at [842, 348] on textarea at bounding box center [856, 359] width 156 height 52
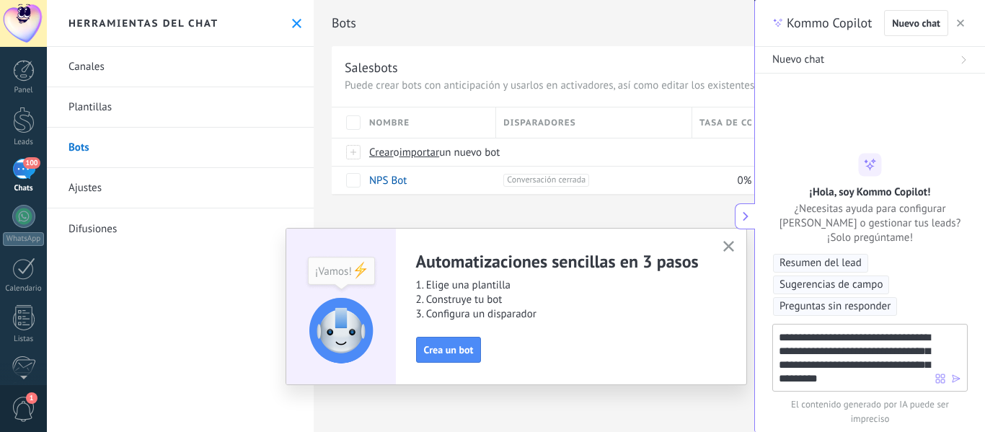
type textarea "**********"
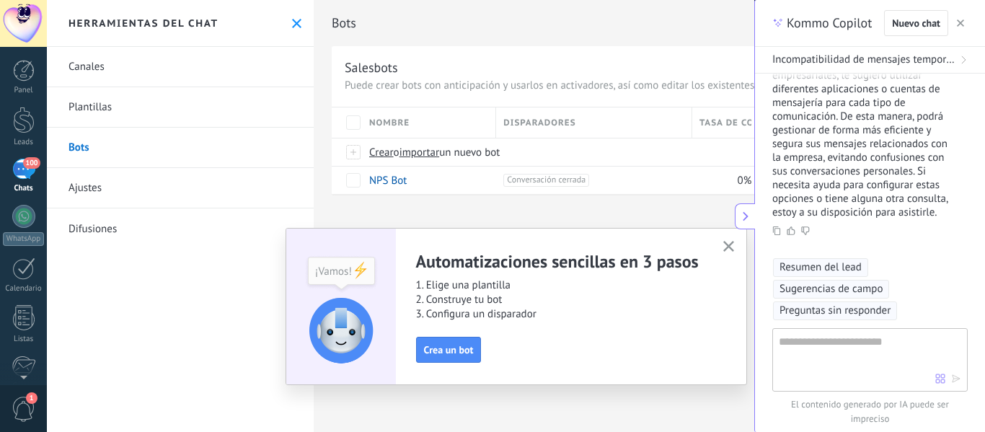
scroll to position [252, 0]
click at [30, 177] on div "100" at bounding box center [23, 169] width 23 height 21
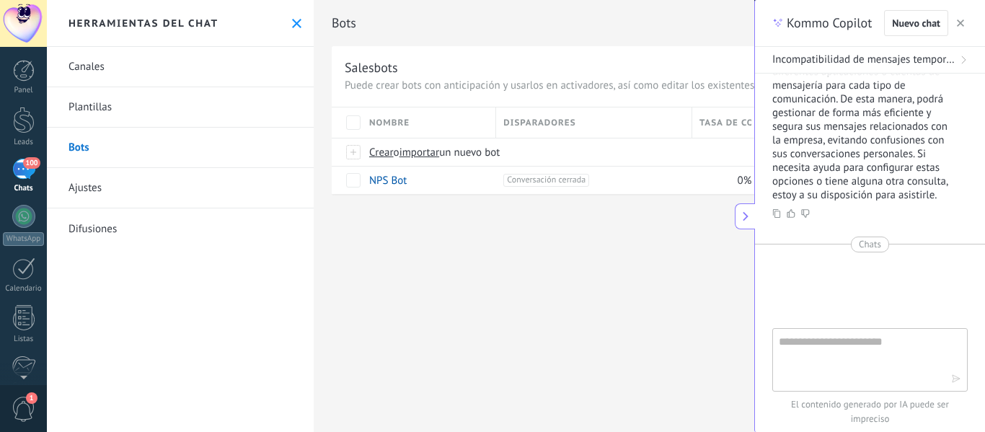
click at [960, 21] on icon "button" at bounding box center [959, 22] width 7 height 7
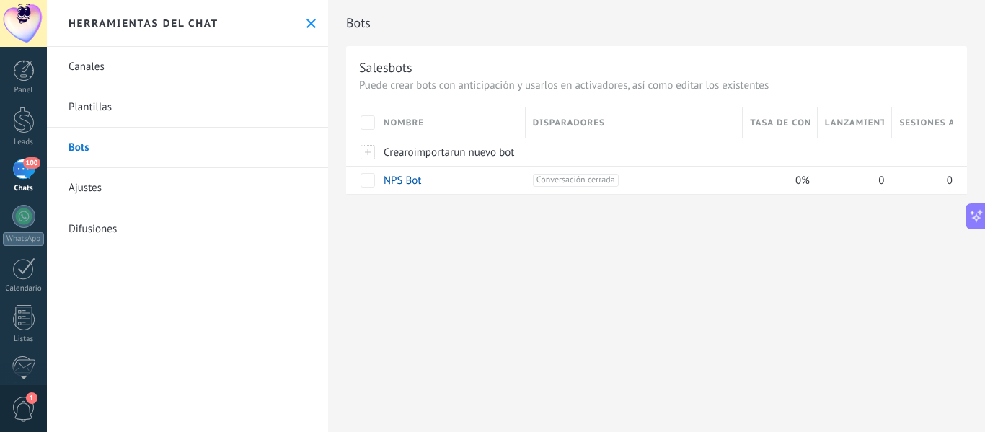
type textarea "**********"
click at [81, 187] on link "Ajustes" at bounding box center [187, 188] width 281 height 40
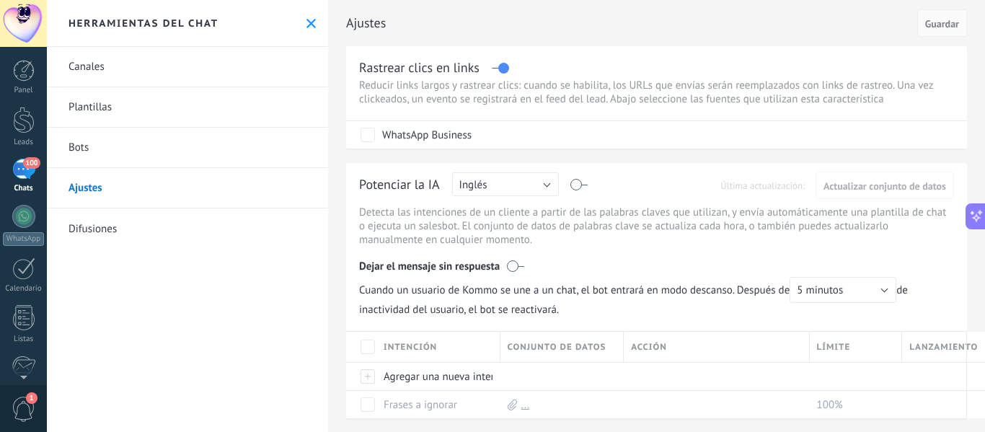
click at [306, 20] on use at bounding box center [310, 23] width 9 height 9
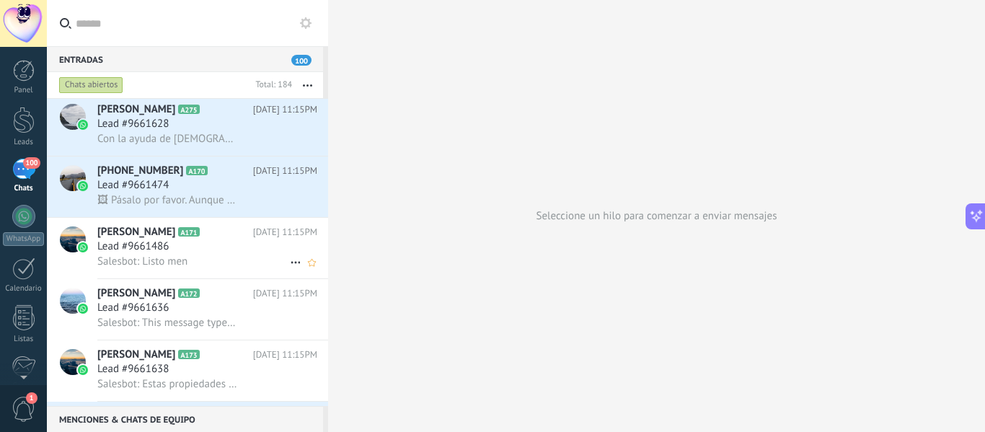
scroll to position [3893, 0]
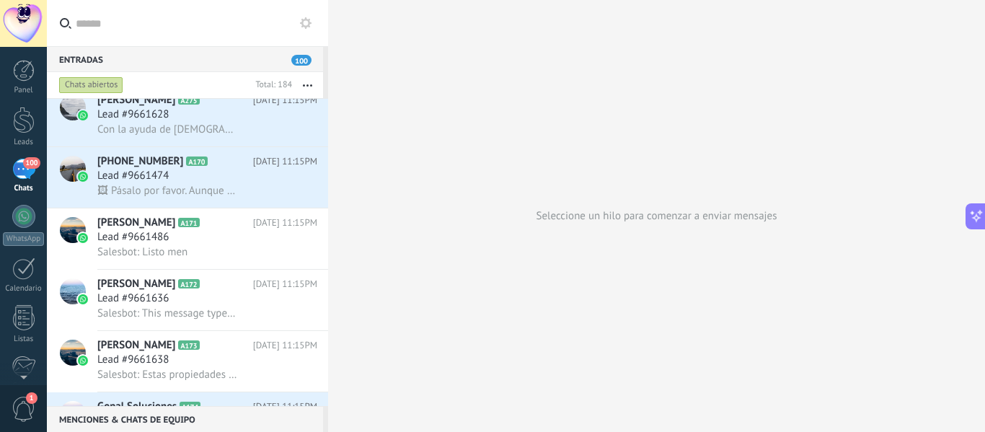
click at [25, 16] on div at bounding box center [23, 23] width 47 height 47
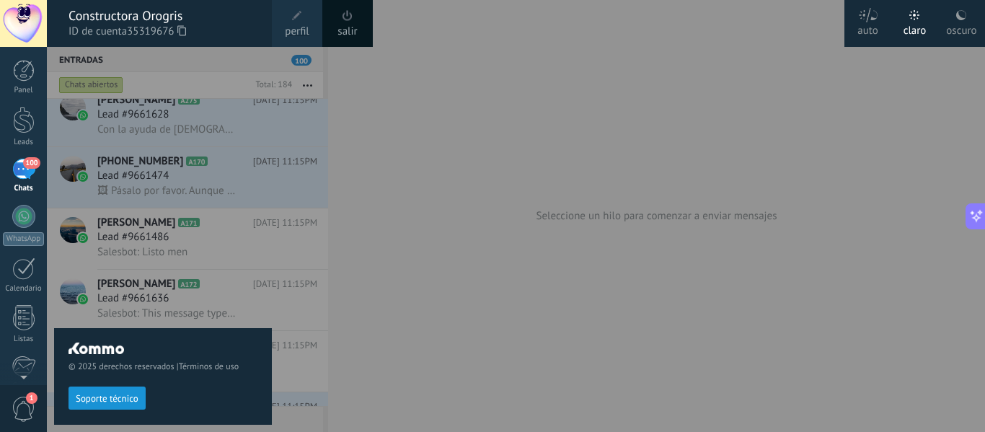
click at [340, 30] on link "salir" at bounding box center [346, 32] width 19 height 16
